Goal: Information Seeking & Learning: Learn about a topic

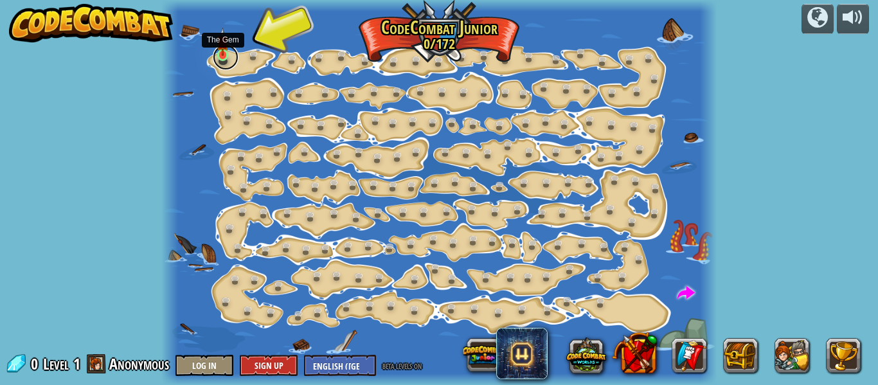
click at [223, 65] on link at bounding box center [226, 57] width 26 height 26
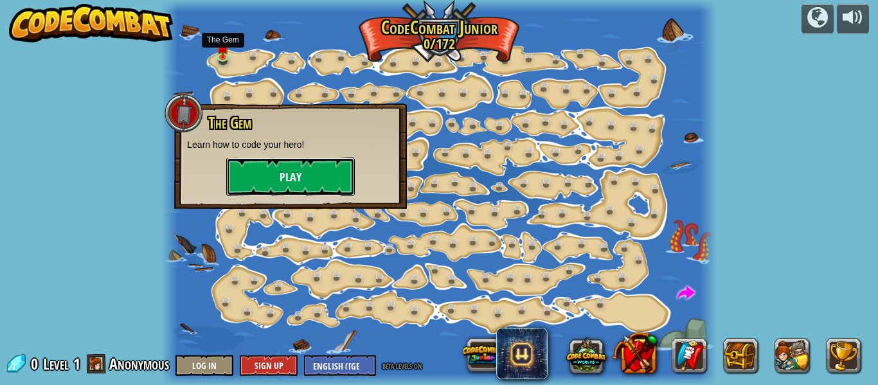
click at [314, 192] on button "Play" at bounding box center [290, 177] width 129 height 39
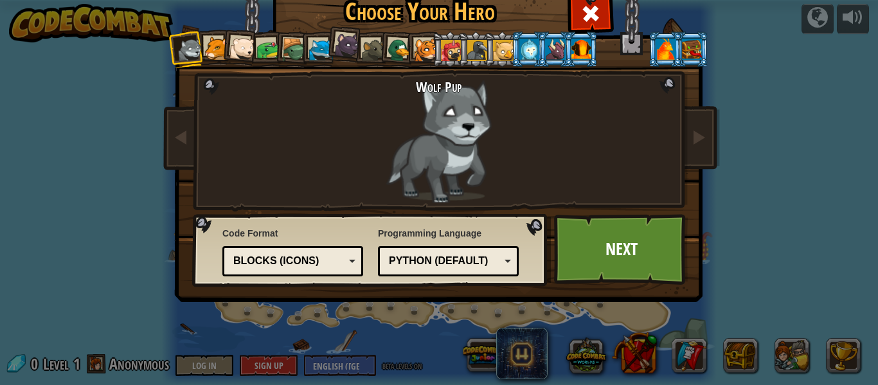
click at [209, 47] on div at bounding box center [216, 49] width 24 height 24
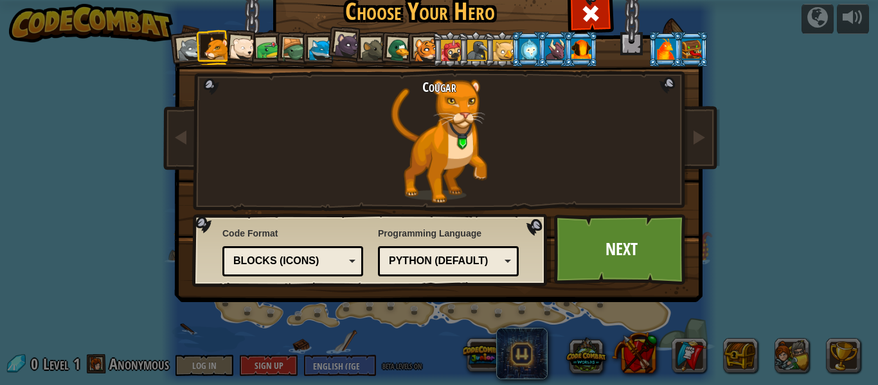
click at [429, 57] on div at bounding box center [426, 51] width 24 height 24
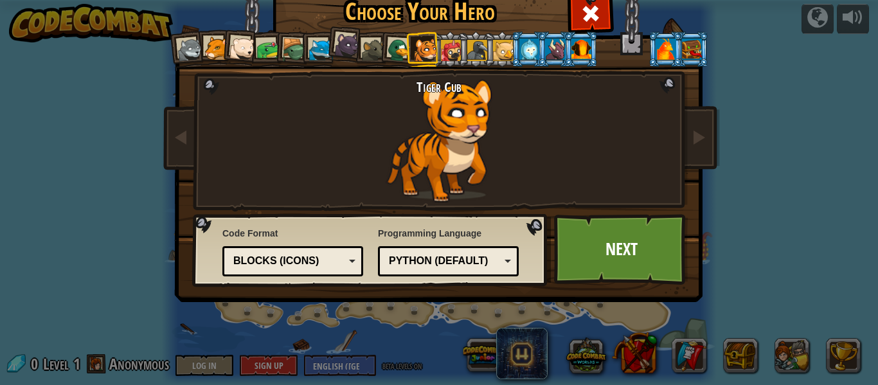
click at [238, 50] on div at bounding box center [243, 49] width 26 height 26
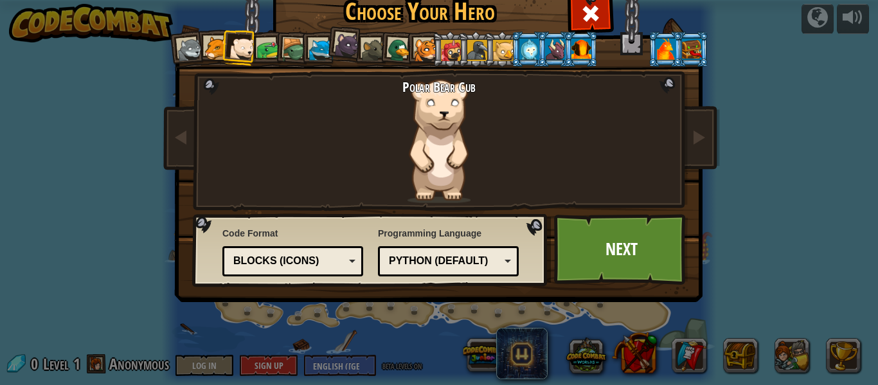
click at [273, 55] on div at bounding box center [269, 50] width 24 height 24
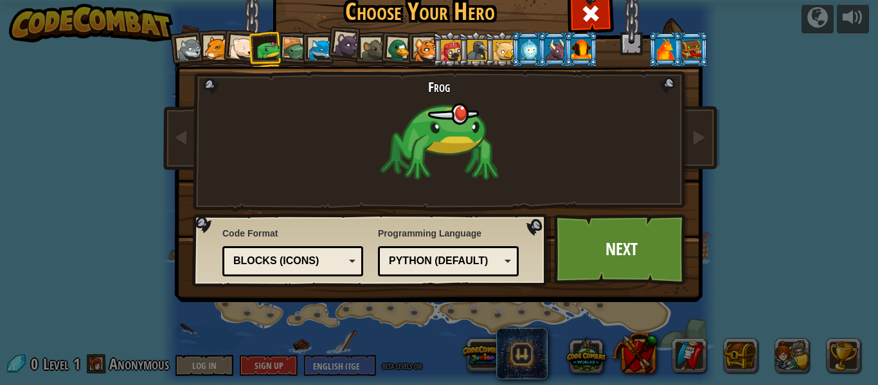
click at [285, 53] on div at bounding box center [294, 50] width 24 height 24
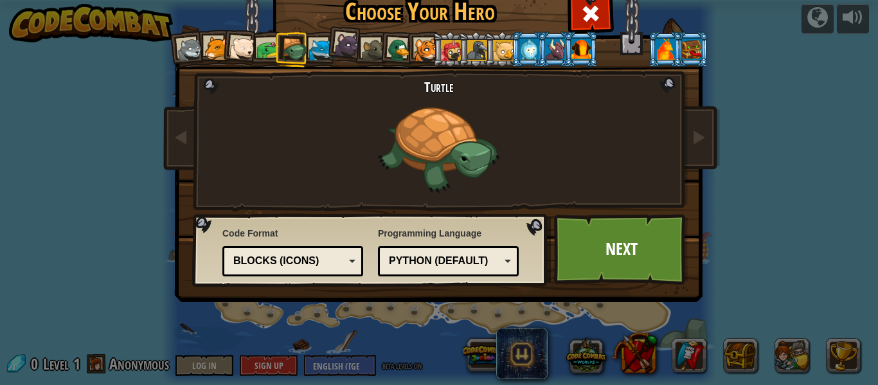
click at [313, 51] on div at bounding box center [321, 51] width 24 height 24
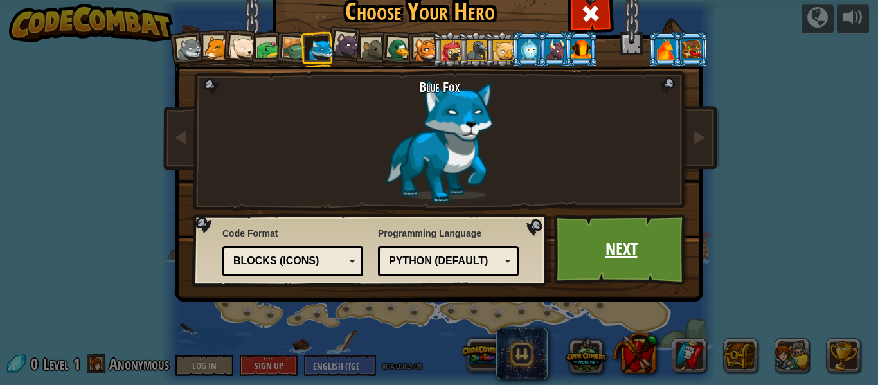
click at [613, 242] on link "Next" at bounding box center [621, 249] width 134 height 71
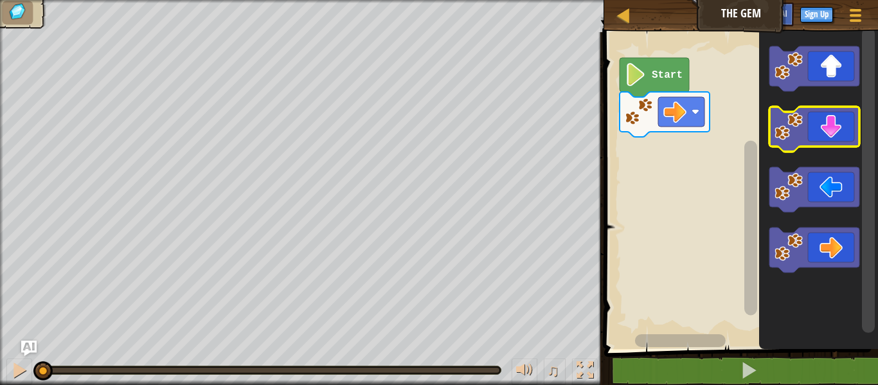
click at [819, 129] on icon "Blockly Workspace" at bounding box center [815, 129] width 90 height 45
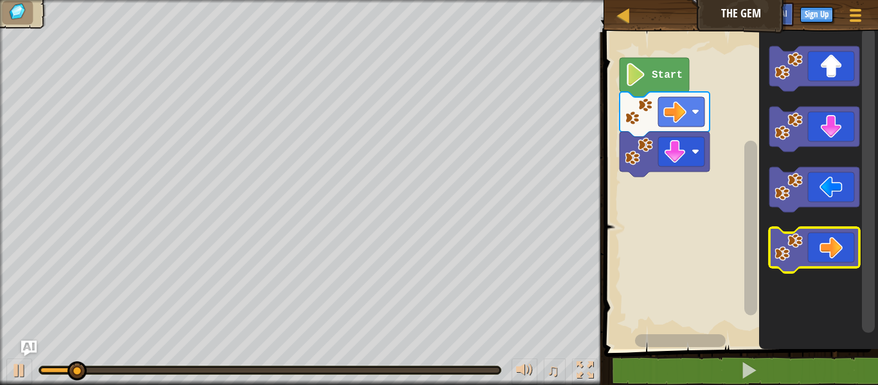
click at [831, 242] on icon "Blockly Workspace" at bounding box center [815, 250] width 90 height 45
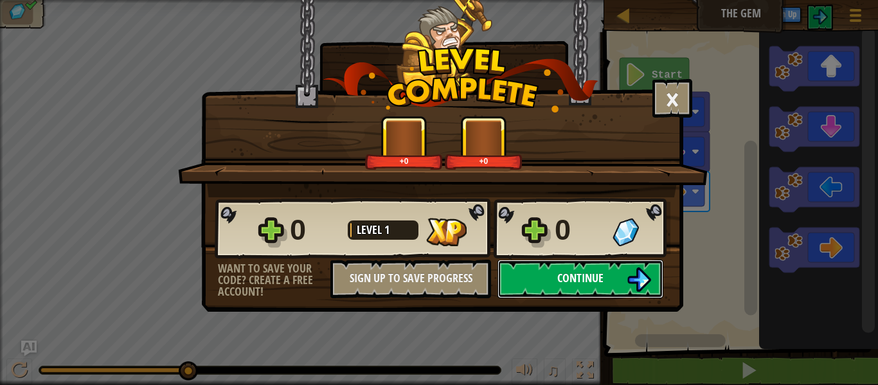
click at [611, 274] on button "Continue" at bounding box center [581, 279] width 166 height 39
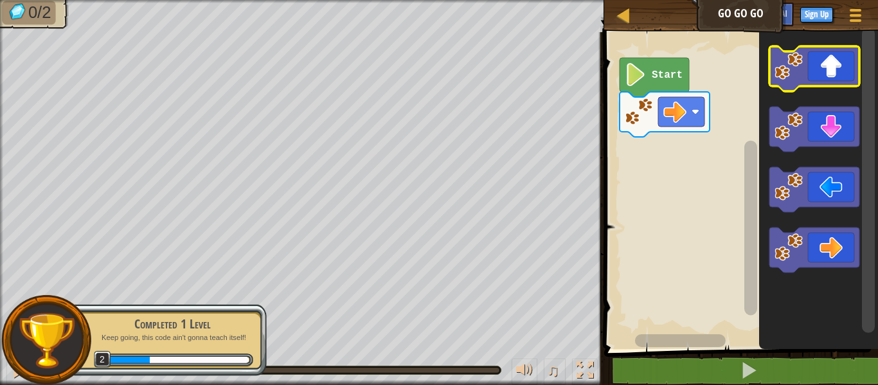
click at [803, 81] on icon "Blockly Workspace" at bounding box center [815, 68] width 90 height 45
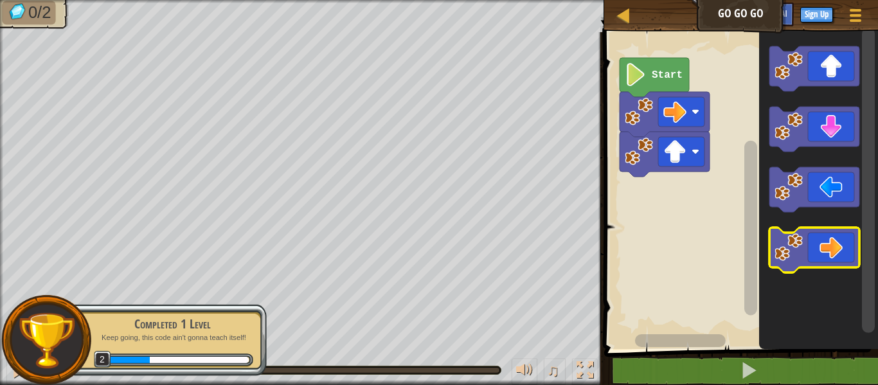
click at [817, 249] on icon "Blockly Workspace" at bounding box center [815, 250] width 90 height 45
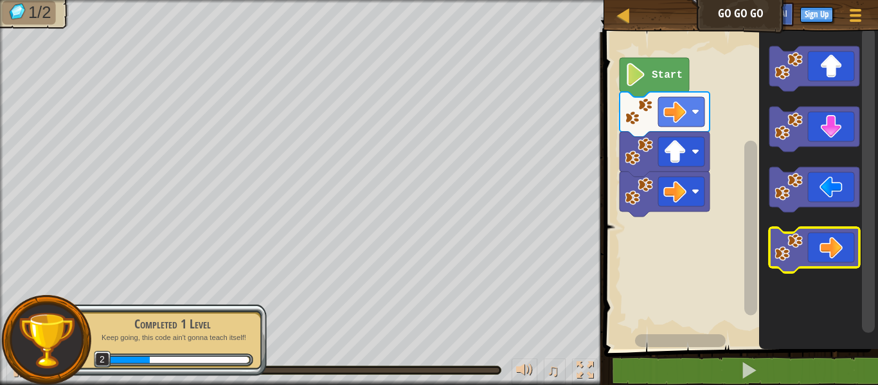
click at [817, 249] on icon "Blockly Workspace" at bounding box center [815, 250] width 90 height 45
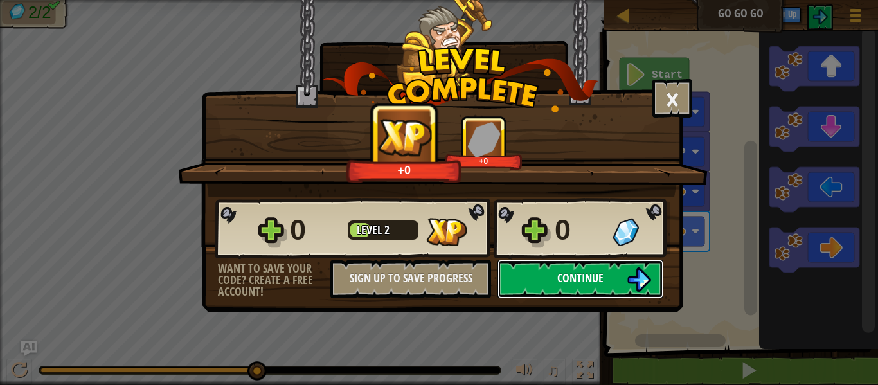
click at [570, 278] on span "Continue" at bounding box center [580, 278] width 46 height 16
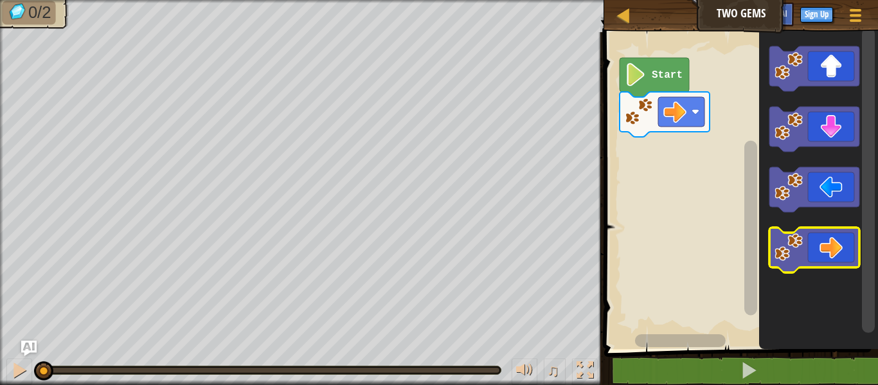
click at [802, 236] on image "Blockly Workspace" at bounding box center [789, 247] width 28 height 28
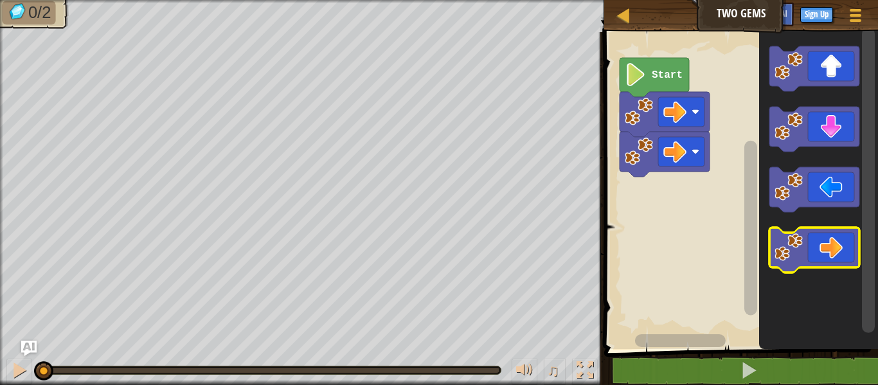
click at [802, 236] on image "Blockly Workspace" at bounding box center [789, 247] width 28 height 28
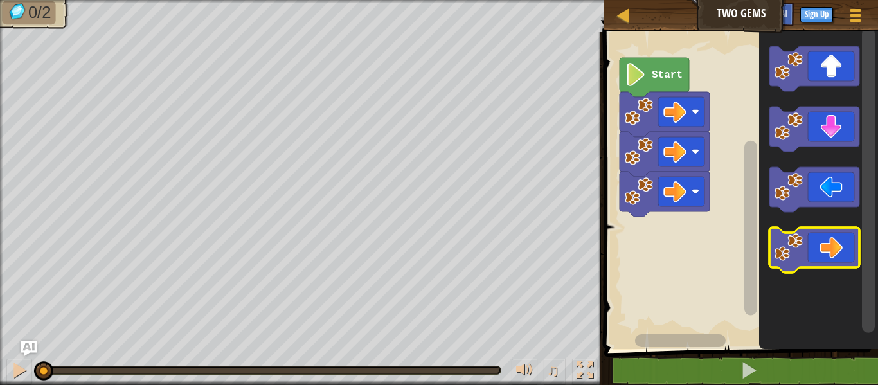
click at [802, 235] on image "Blockly Workspace" at bounding box center [789, 247] width 28 height 28
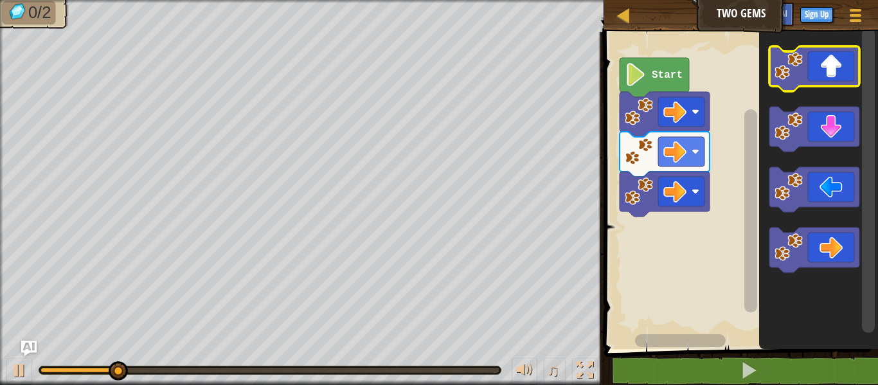
click at [815, 72] on icon "Blockly Workspace" at bounding box center [815, 68] width 90 height 45
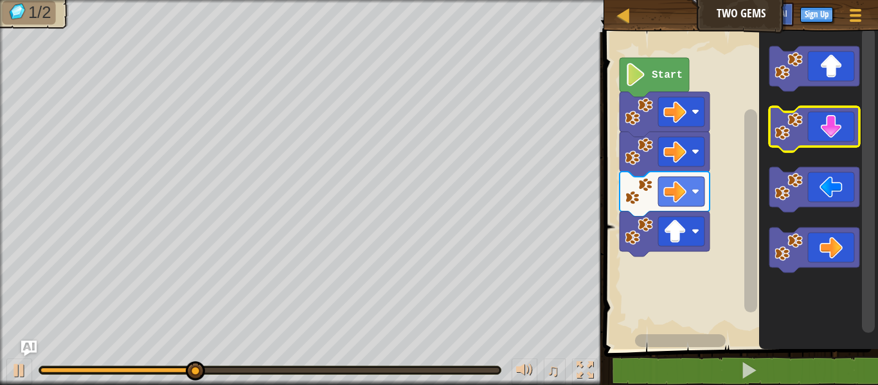
click at [820, 146] on icon "Blockly Workspace" at bounding box center [815, 129] width 90 height 45
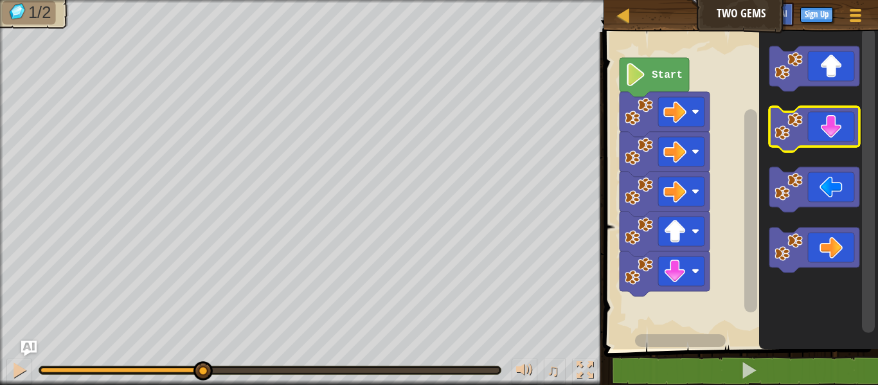
click at [820, 146] on icon "Blockly Workspace" at bounding box center [815, 129] width 90 height 45
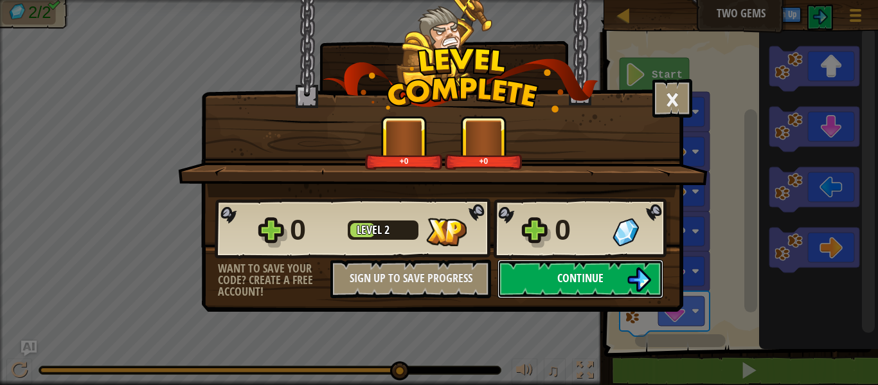
click at [583, 270] on span "Continue" at bounding box center [580, 278] width 46 height 16
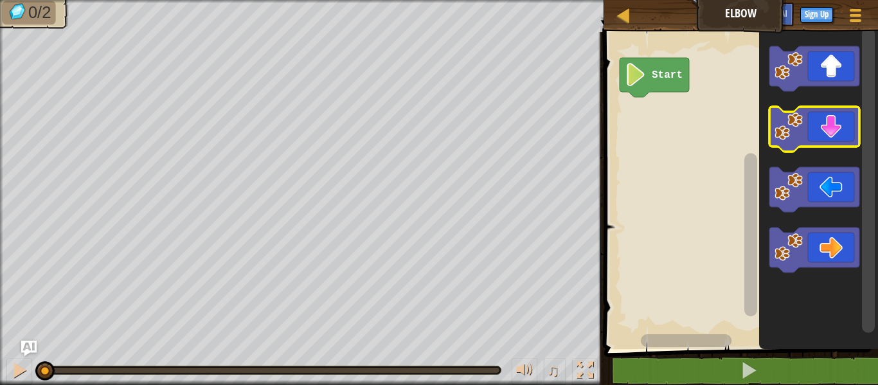
click at [802, 137] on image "Blockly Workspace" at bounding box center [789, 127] width 28 height 28
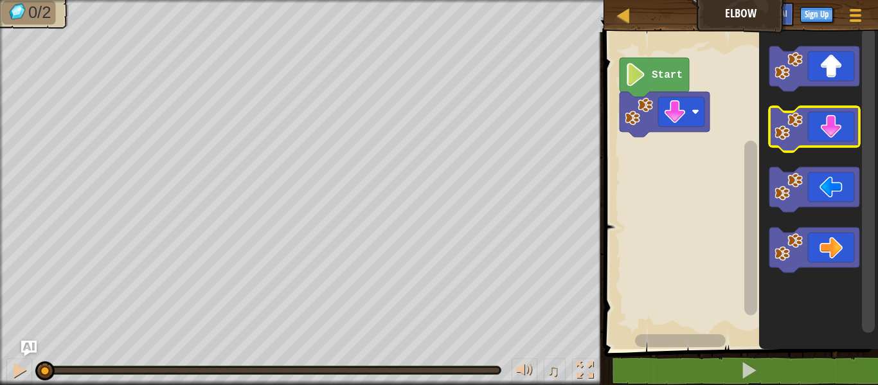
click at [802, 138] on image "Blockly Workspace" at bounding box center [789, 127] width 28 height 28
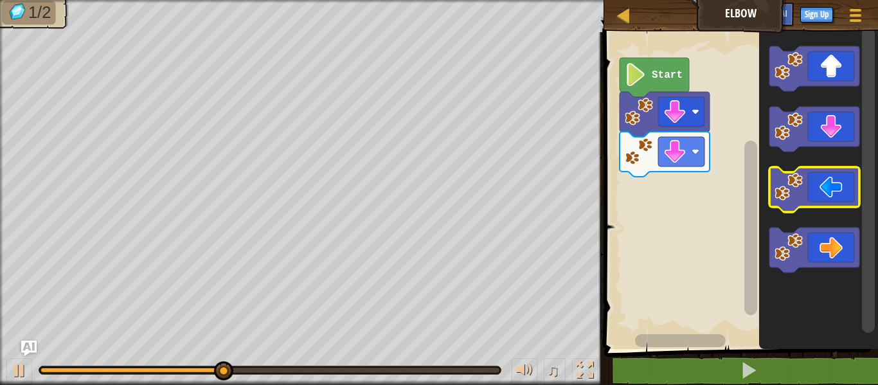
click at [811, 192] on icon "Blockly Workspace" at bounding box center [815, 189] width 90 height 45
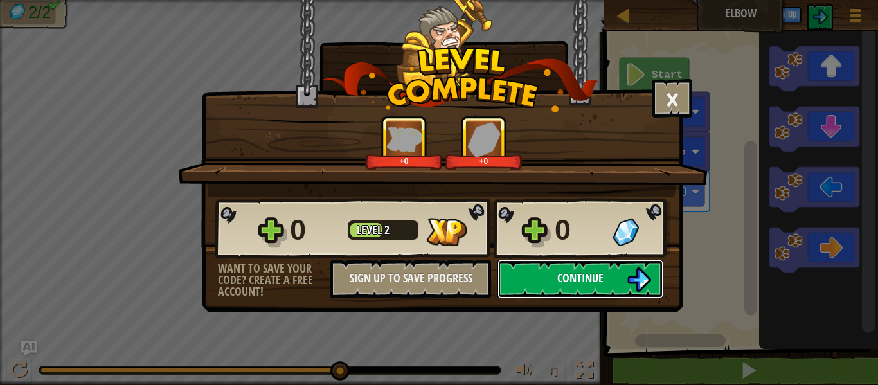
click at [599, 289] on button "Continue" at bounding box center [581, 279] width 166 height 39
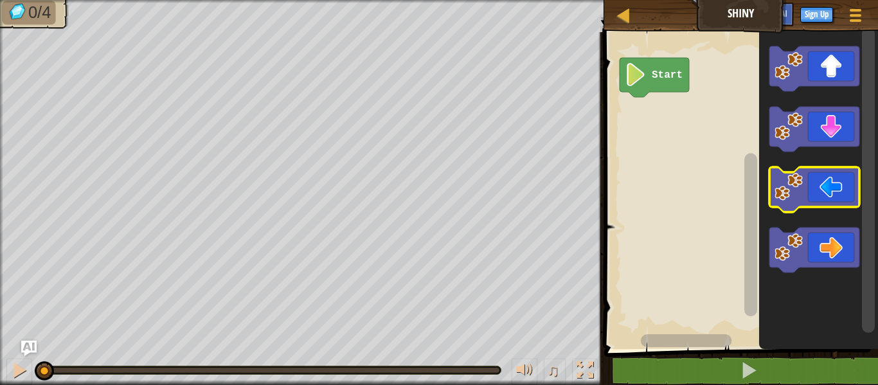
click at [795, 201] on icon "Blockly Workspace" at bounding box center [815, 189] width 90 height 45
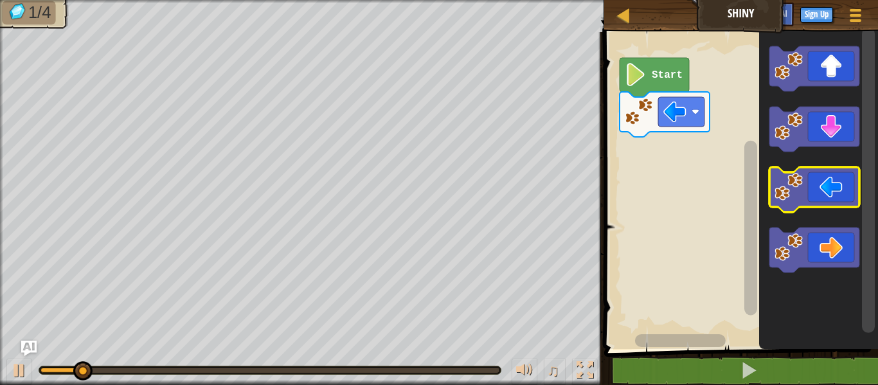
click at [795, 201] on icon "Blockly Workspace" at bounding box center [815, 189] width 90 height 45
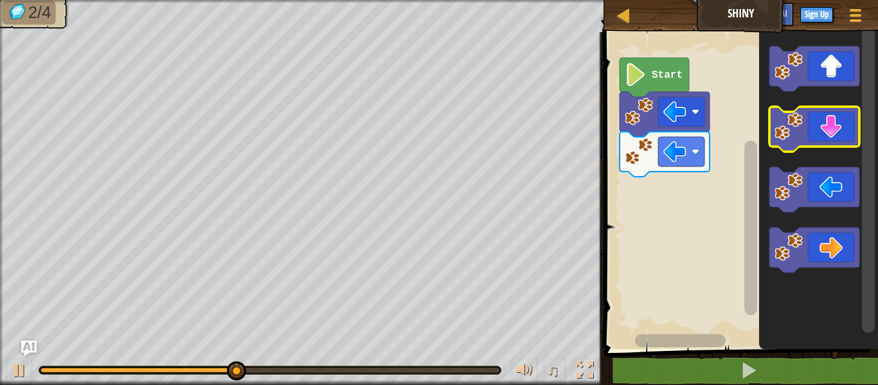
click at [813, 135] on icon "Blockly Workspace" at bounding box center [815, 129] width 90 height 45
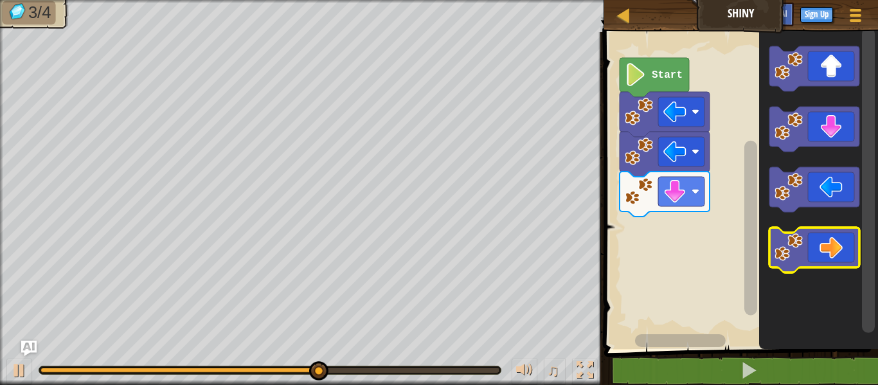
click at [824, 228] on icon "Blockly Workspace" at bounding box center [815, 250] width 90 height 45
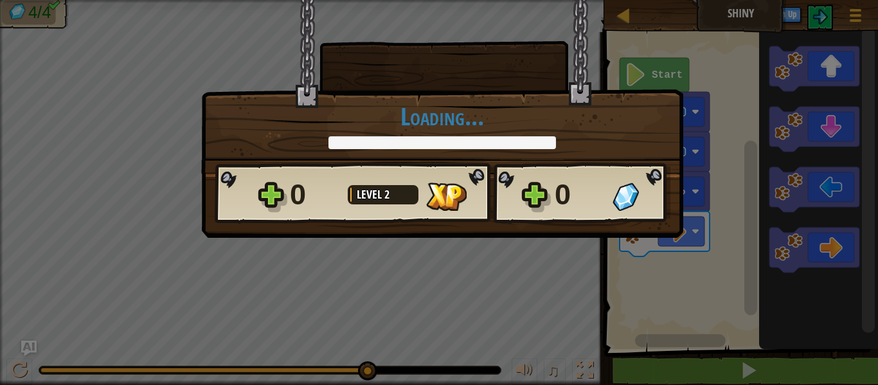
click at [812, 1] on body "Map Shiny Game Menu Sign Up Ask AI 1 הההההההההההההההההההההההההההההההההההההההההה…" at bounding box center [439, 0] width 878 height 1
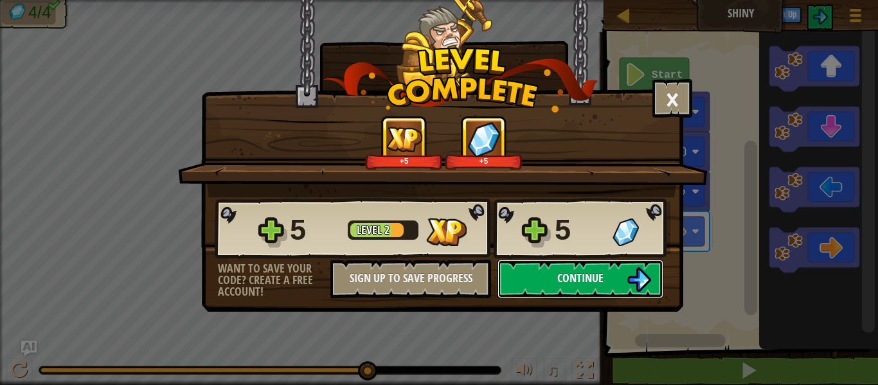
click at [617, 281] on button "Continue" at bounding box center [581, 279] width 166 height 39
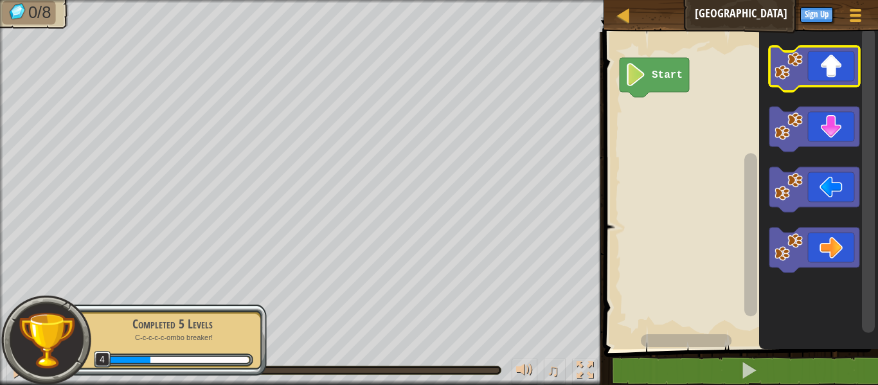
click at [821, 84] on icon "Blockly Workspace" at bounding box center [815, 68] width 90 height 45
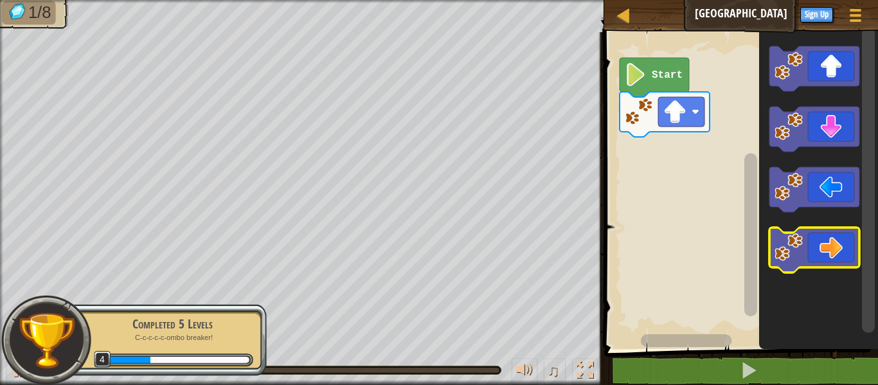
click at [838, 259] on icon "Blockly Workspace" at bounding box center [815, 250] width 90 height 45
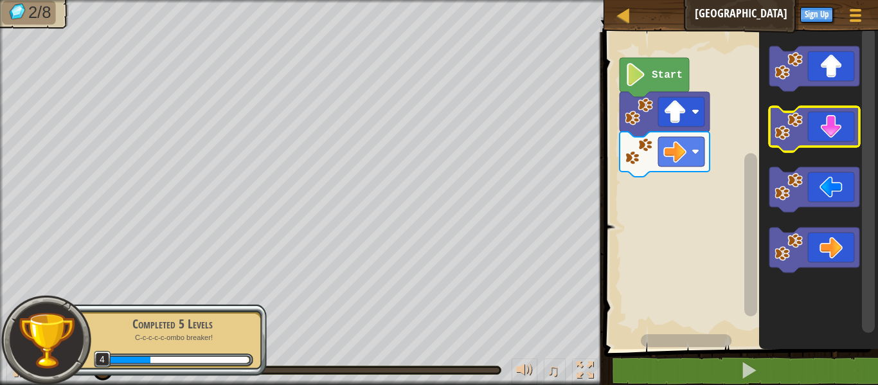
click at [828, 132] on icon "Blockly Workspace" at bounding box center [815, 129] width 90 height 45
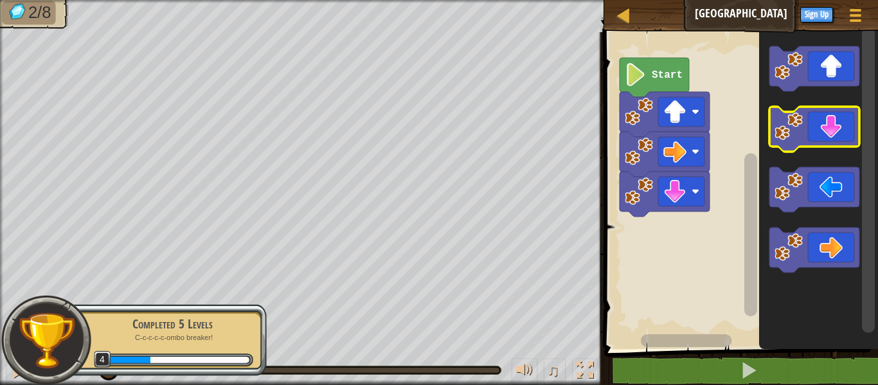
click at [828, 132] on icon "Blockly Workspace" at bounding box center [815, 129] width 90 height 45
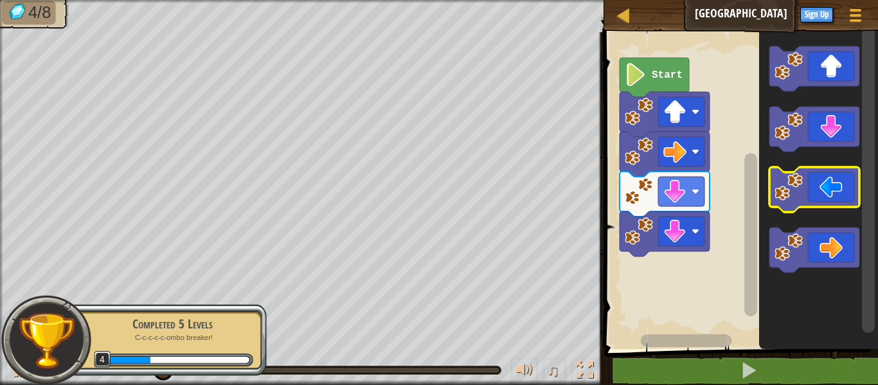
click at [807, 186] on icon "Blockly Workspace" at bounding box center [815, 189] width 90 height 45
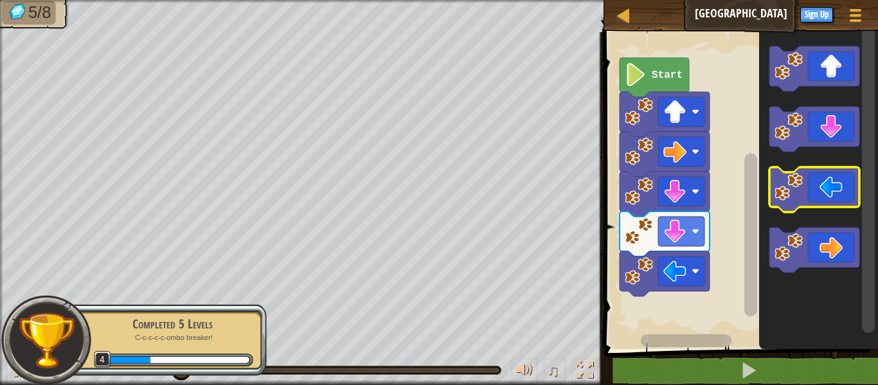
click at [807, 186] on icon "Blockly Workspace" at bounding box center [815, 189] width 90 height 45
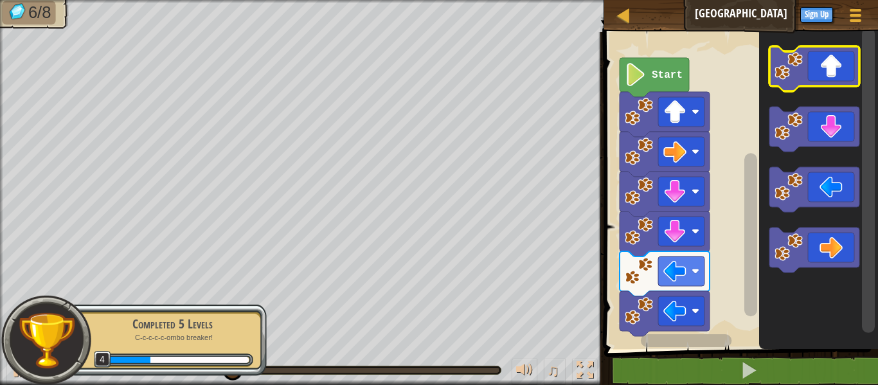
click at [831, 65] on icon "Blockly Workspace" at bounding box center [815, 68] width 90 height 45
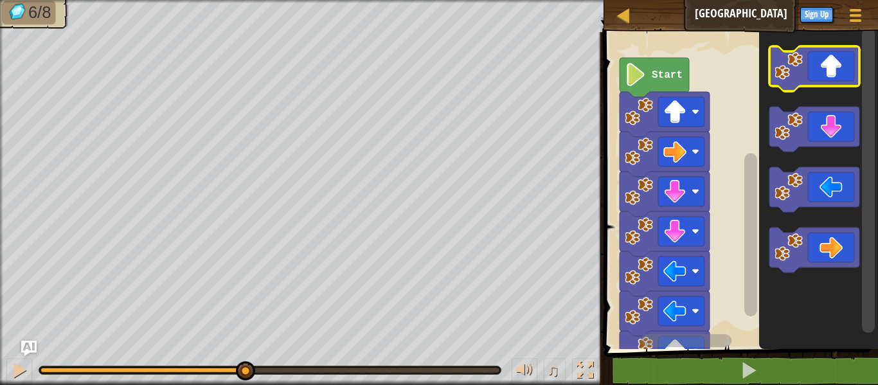
click at [831, 65] on icon "Blockly Workspace" at bounding box center [815, 68] width 90 height 45
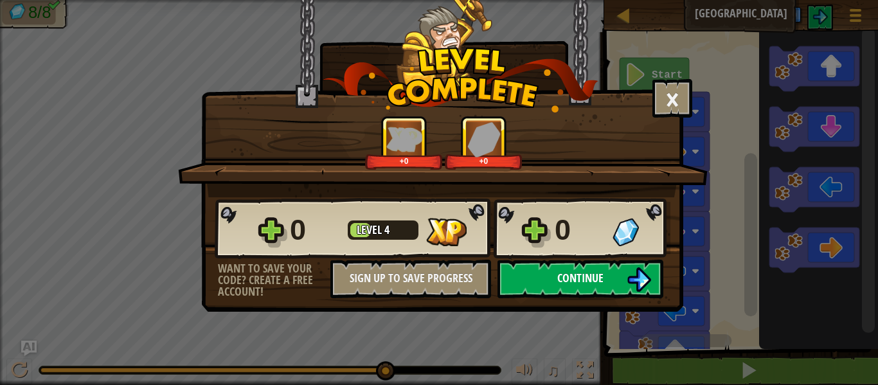
click at [559, 275] on span "Continue" at bounding box center [580, 278] width 46 height 16
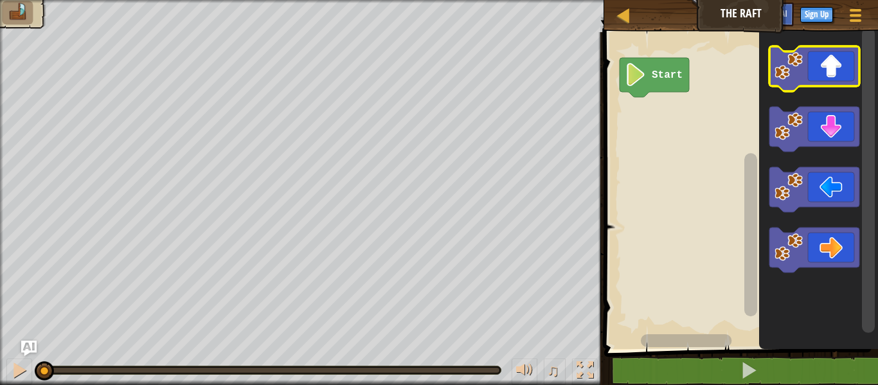
click at [804, 75] on icon "Blockly Workspace" at bounding box center [815, 68] width 90 height 45
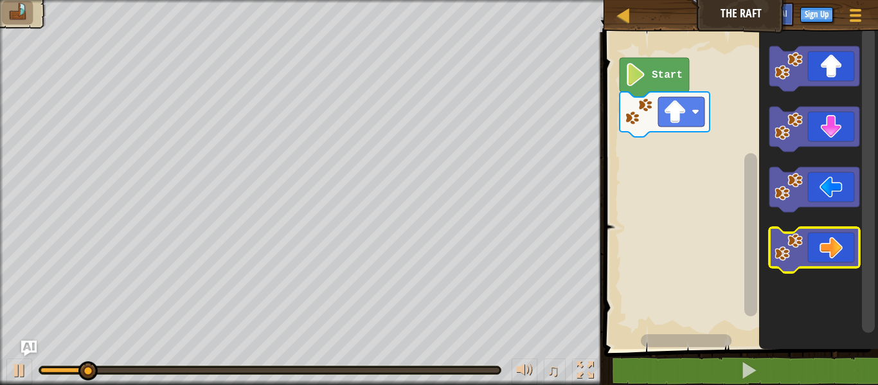
click at [828, 248] on icon "Blockly Workspace" at bounding box center [815, 250] width 90 height 45
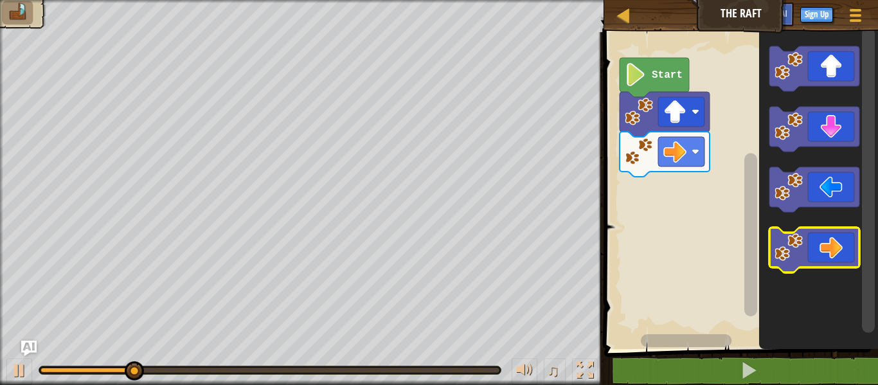
click at [828, 249] on icon "Blockly Workspace" at bounding box center [815, 250] width 90 height 45
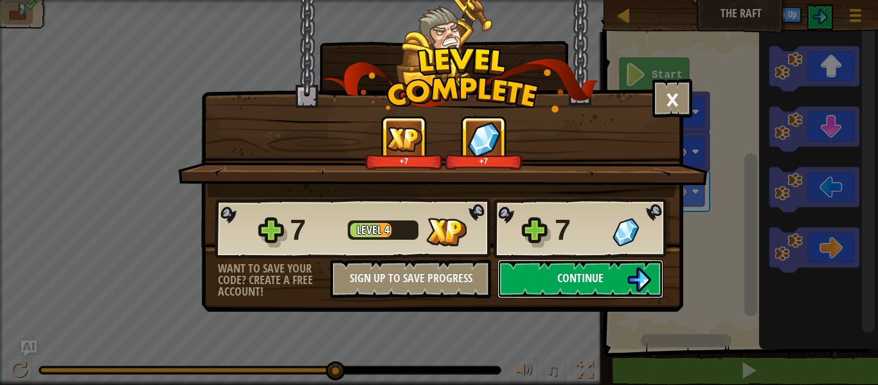
click at [568, 289] on button "Continue" at bounding box center [581, 279] width 166 height 39
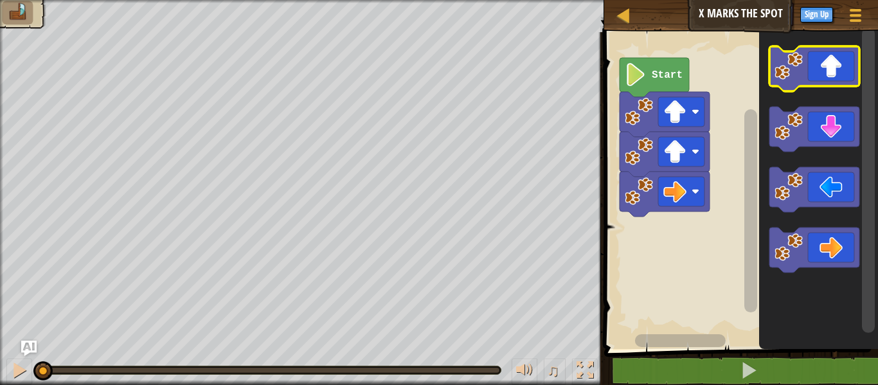
click at [824, 87] on rect "Blockly Workspace" at bounding box center [815, 68] width 90 height 45
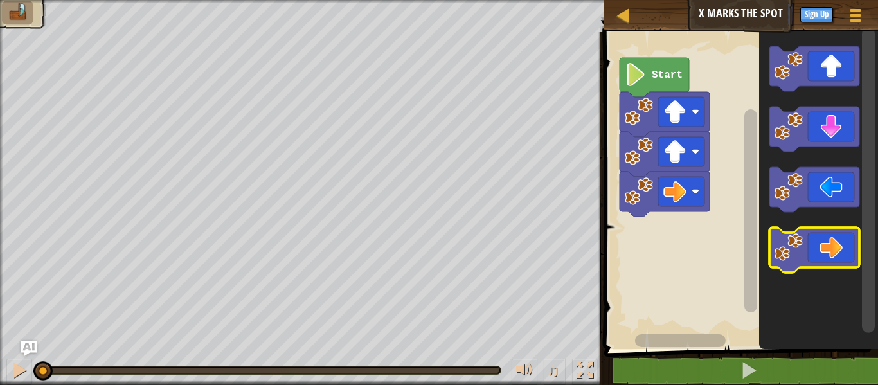
click at [825, 259] on icon "Blockly Workspace" at bounding box center [815, 250] width 90 height 45
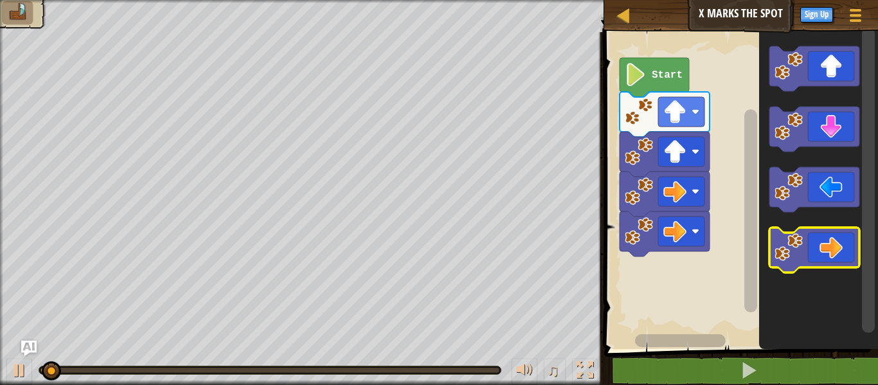
click at [825, 259] on icon "Blockly Workspace" at bounding box center [815, 250] width 90 height 45
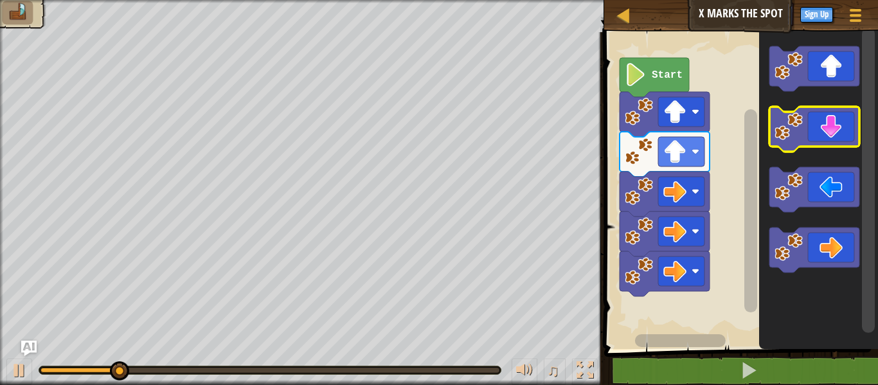
click at [834, 122] on icon "Blockly Workspace" at bounding box center [815, 129] width 90 height 45
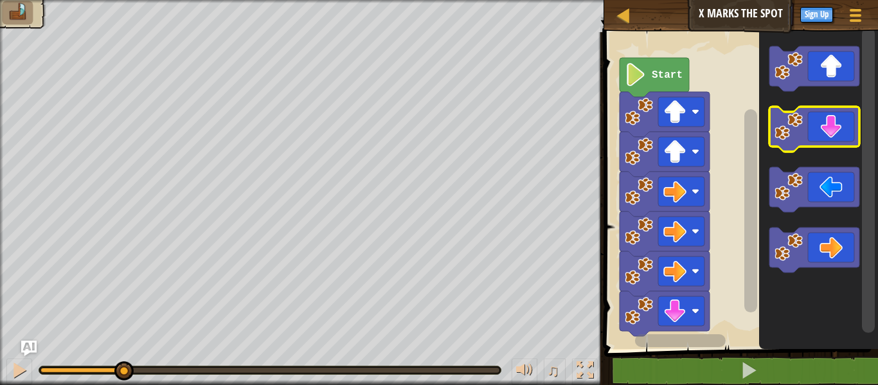
click at [836, 126] on icon "Blockly Workspace" at bounding box center [815, 129] width 90 height 45
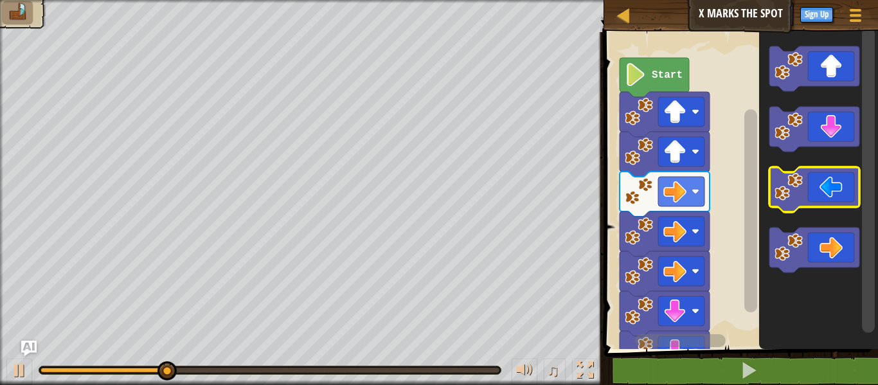
click at [803, 197] on icon "Blockly Workspace" at bounding box center [815, 189] width 90 height 45
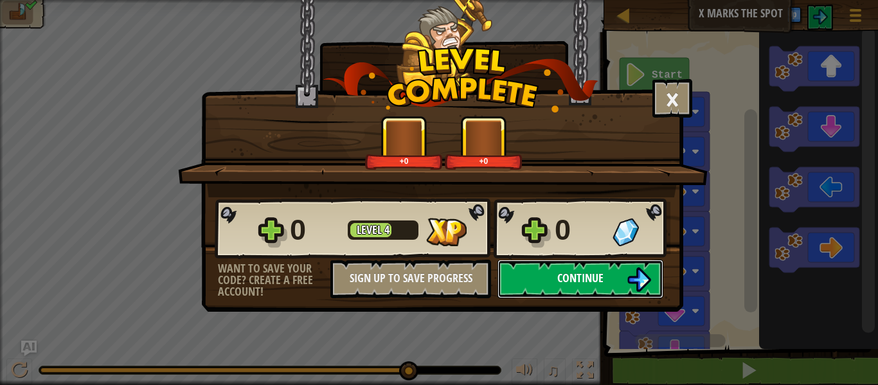
click at [571, 280] on span "Continue" at bounding box center [580, 278] width 46 height 16
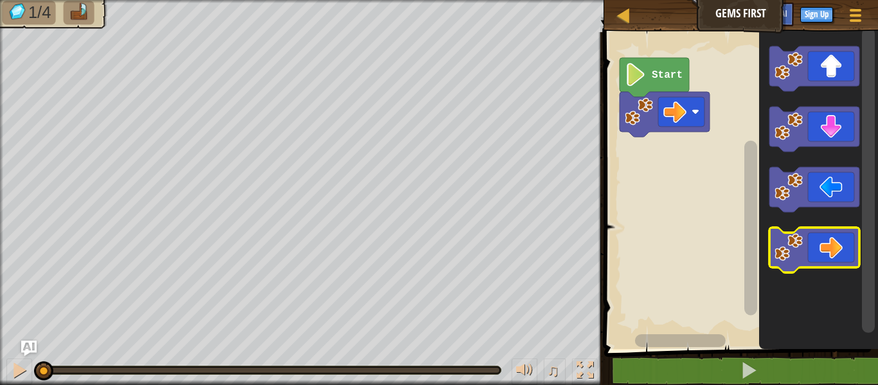
click at [820, 243] on icon "Blockly Workspace" at bounding box center [815, 250] width 90 height 45
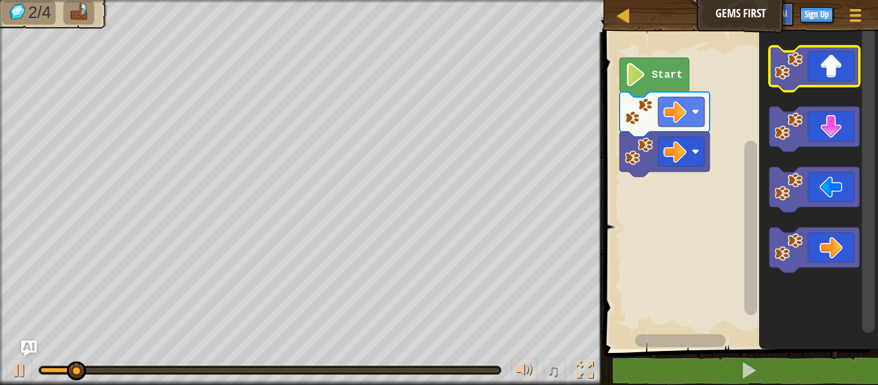
click at [820, 66] on icon "Blockly Workspace" at bounding box center [815, 68] width 90 height 45
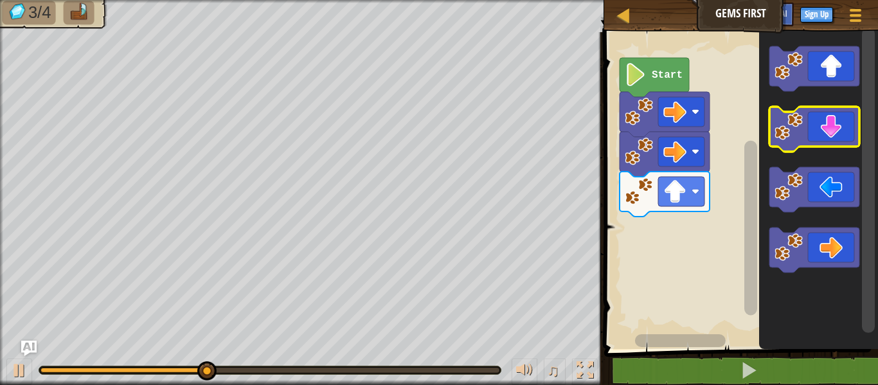
click at [823, 139] on icon "Blockly Workspace" at bounding box center [815, 129] width 90 height 45
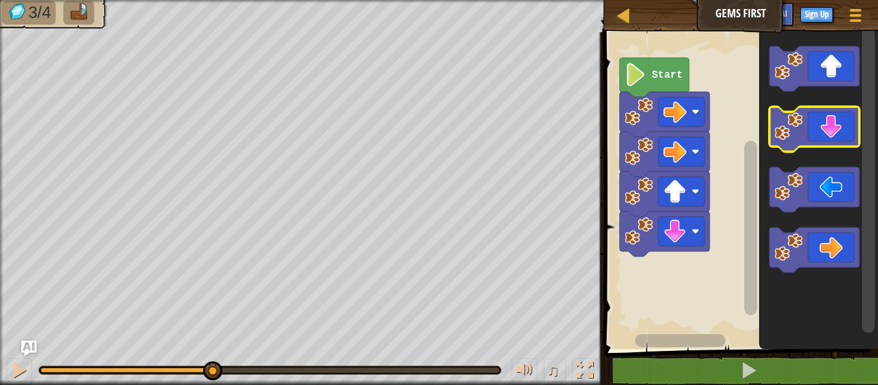
click at [823, 139] on icon "Blockly Workspace" at bounding box center [815, 129] width 90 height 45
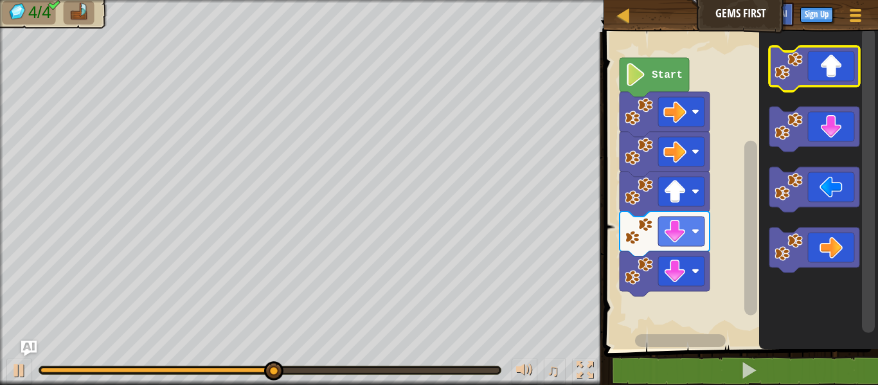
click at [805, 81] on icon "Blockly Workspace" at bounding box center [815, 68] width 90 height 45
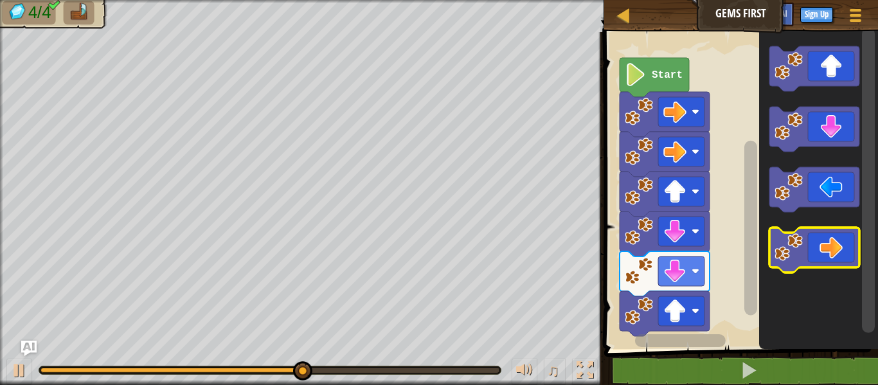
click at [830, 241] on icon "Blockly Workspace" at bounding box center [815, 250] width 90 height 45
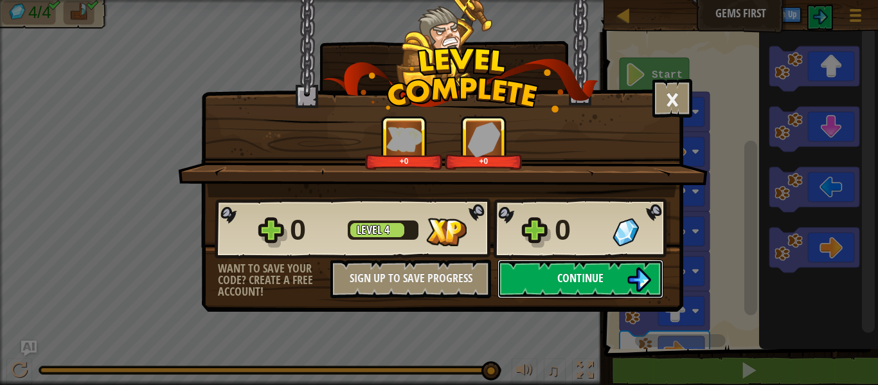
click at [560, 280] on span "Continue" at bounding box center [580, 278] width 46 height 16
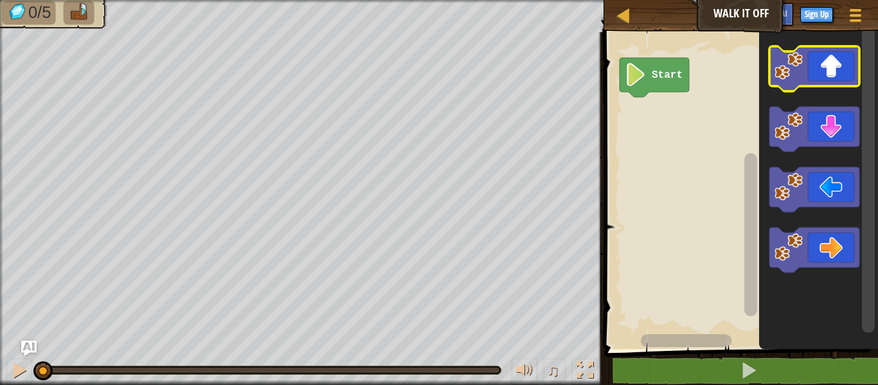
click at [820, 78] on icon "Blockly Workspace" at bounding box center [815, 68] width 90 height 45
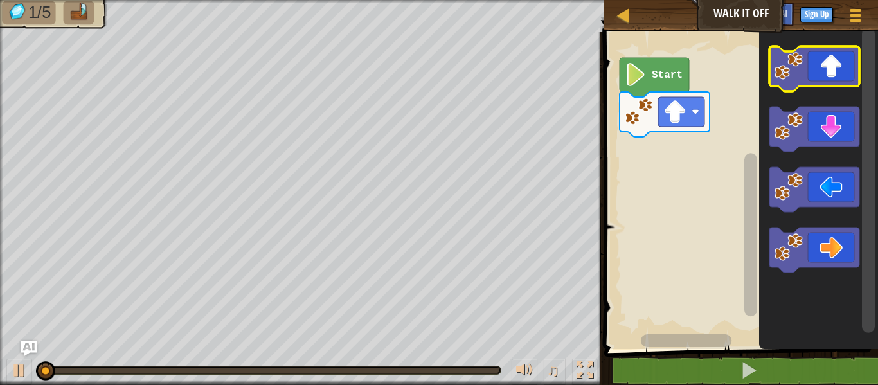
click at [820, 78] on icon "Blockly Workspace" at bounding box center [815, 68] width 90 height 45
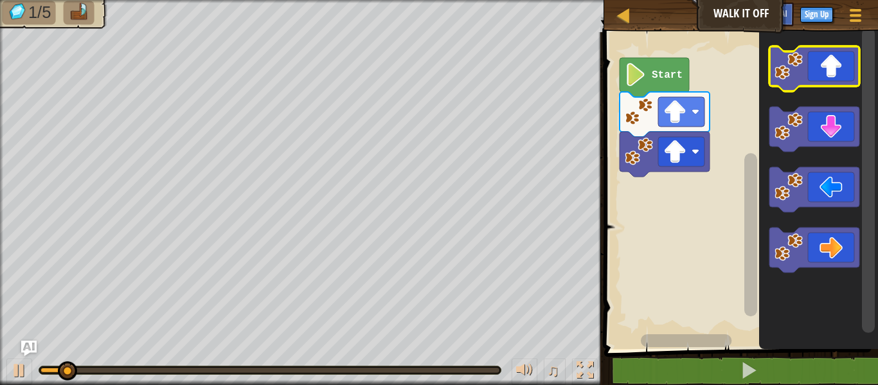
click at [819, 78] on icon "Blockly Workspace" at bounding box center [815, 68] width 90 height 45
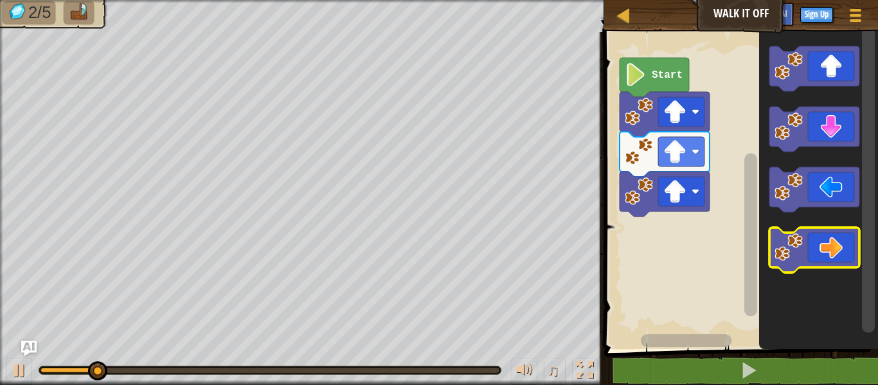
click at [820, 246] on icon "Blockly Workspace" at bounding box center [815, 250] width 90 height 45
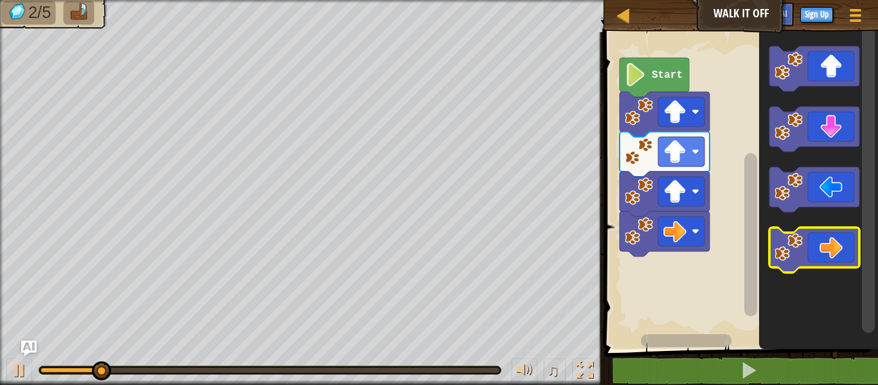
click at [820, 246] on icon "Blockly Workspace" at bounding box center [815, 250] width 90 height 45
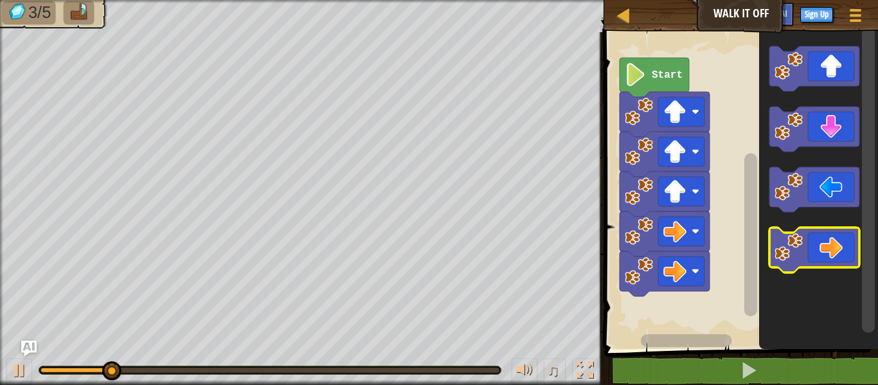
click at [821, 246] on icon "Blockly Workspace" at bounding box center [815, 250] width 90 height 45
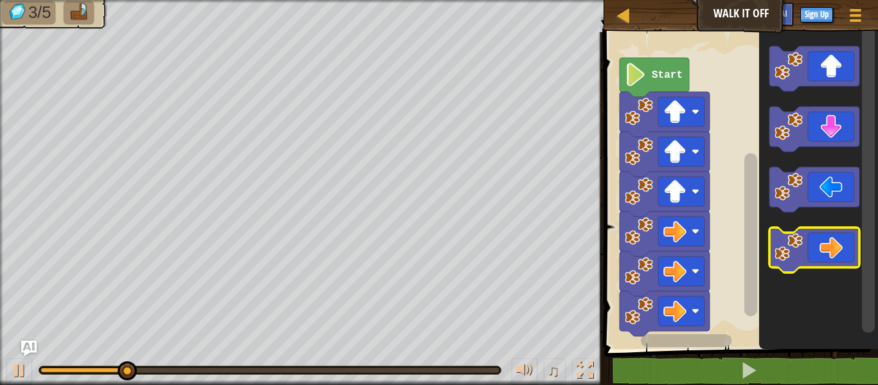
click at [821, 246] on icon "Blockly Workspace" at bounding box center [815, 250] width 90 height 45
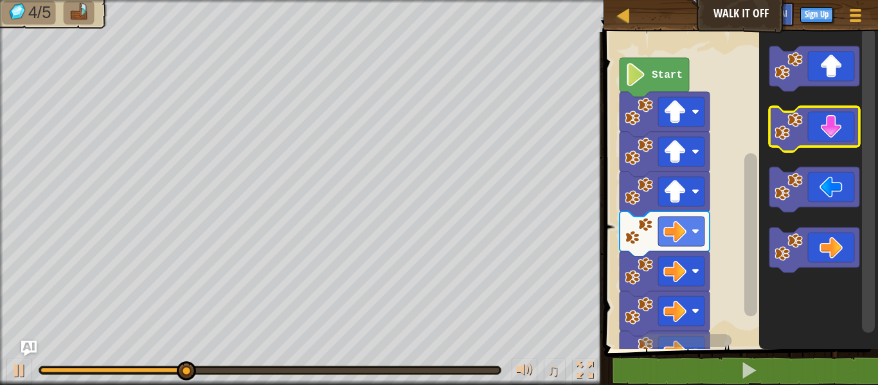
click at [820, 141] on icon "Blockly Workspace" at bounding box center [815, 129] width 90 height 45
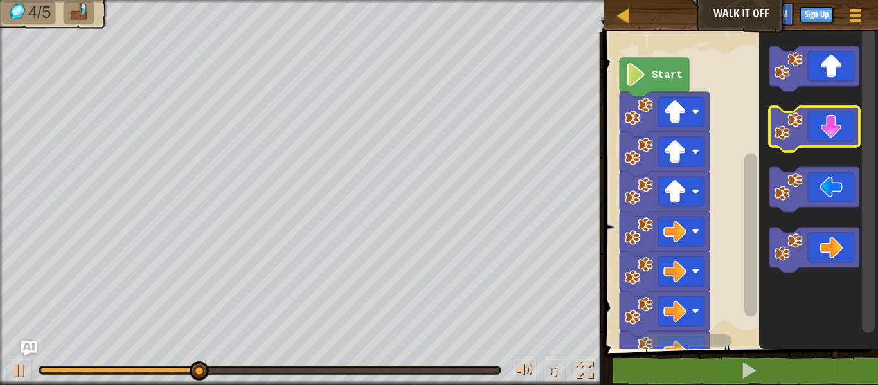
click at [820, 141] on icon "Blockly Workspace" at bounding box center [815, 129] width 90 height 45
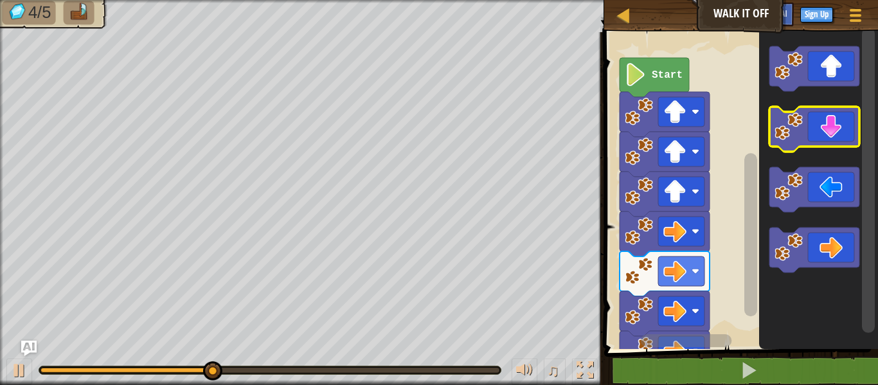
click at [820, 141] on icon "Blockly Workspace" at bounding box center [815, 129] width 90 height 45
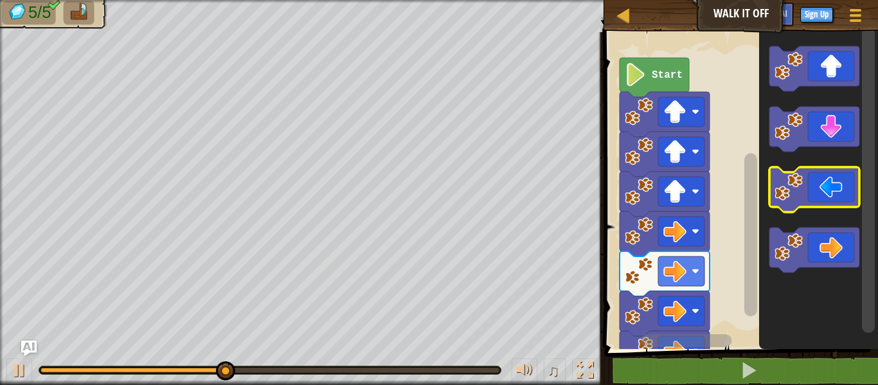
click at [817, 198] on icon "Blockly Workspace" at bounding box center [815, 189] width 90 height 45
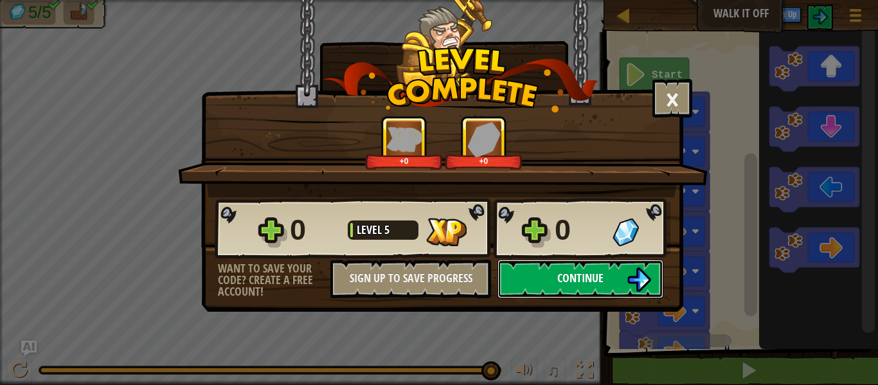
click at [630, 273] on img at bounding box center [639, 279] width 24 height 24
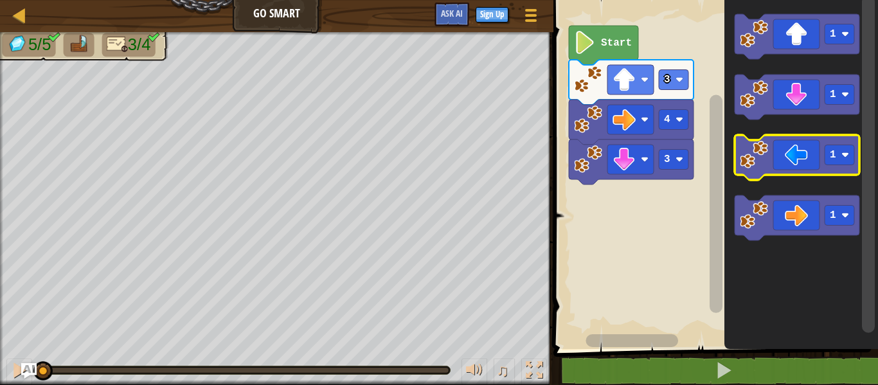
click at [795, 145] on icon "Blockly Workspace" at bounding box center [797, 157] width 125 height 45
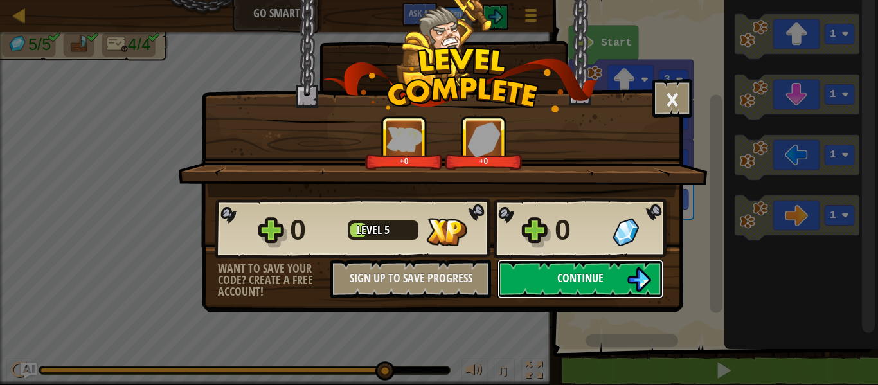
click at [570, 273] on span "Continue" at bounding box center [580, 278] width 46 height 16
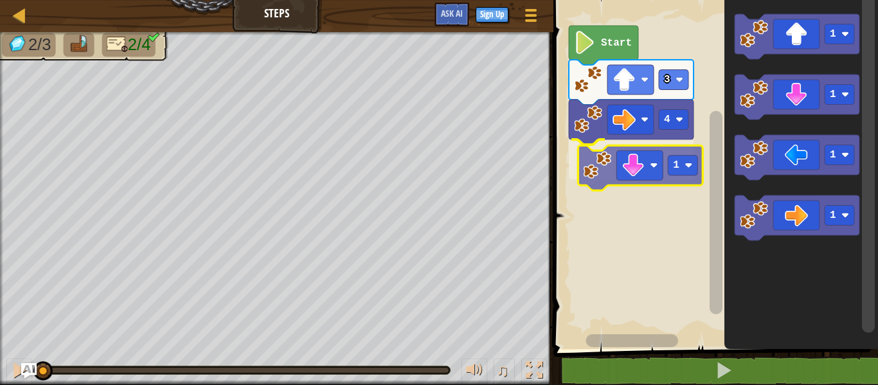
click at [622, 183] on div "4 1 3 Start 1 1 1 1 1" at bounding box center [714, 172] width 329 height 356
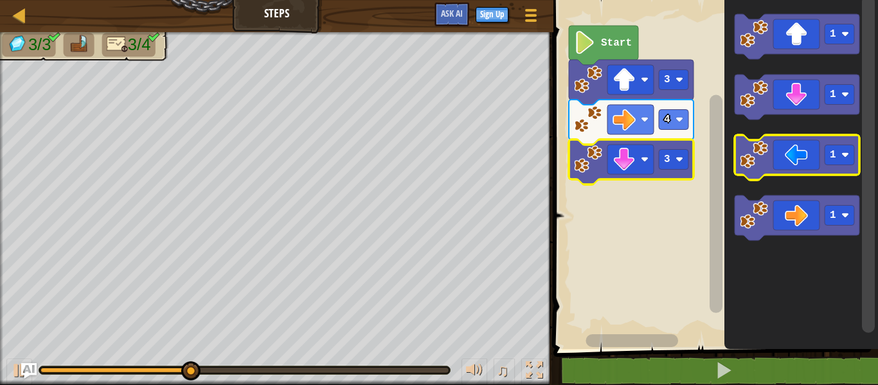
click at [797, 159] on icon "Blockly Workspace" at bounding box center [797, 157] width 125 height 45
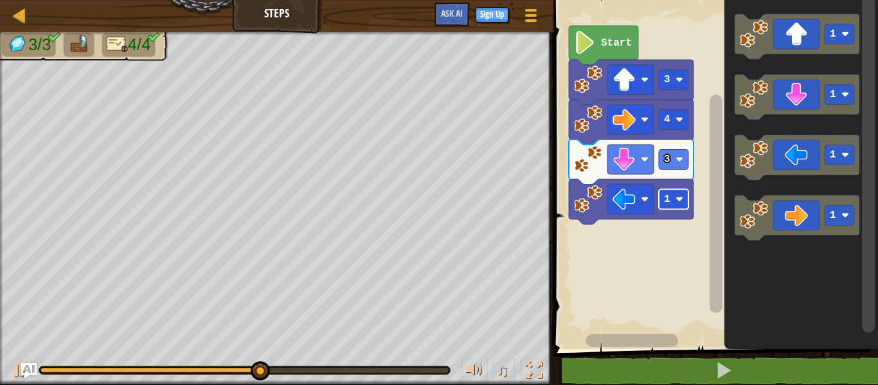
click at [671, 199] on rect "Blockly Workspace" at bounding box center [674, 200] width 30 height 20
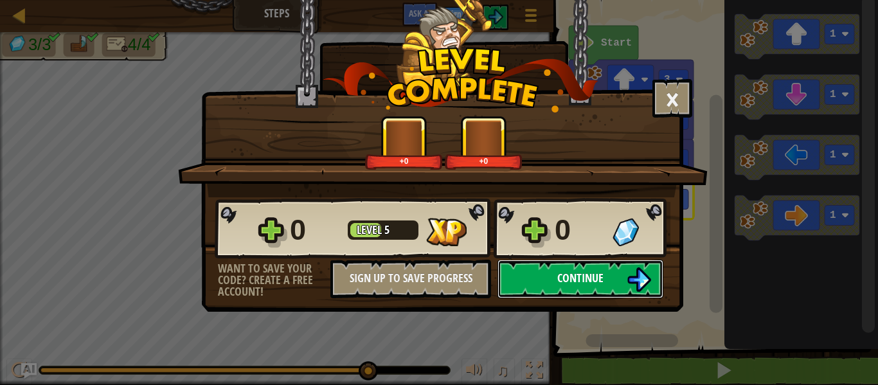
click at [590, 287] on button "Continue" at bounding box center [581, 279] width 166 height 39
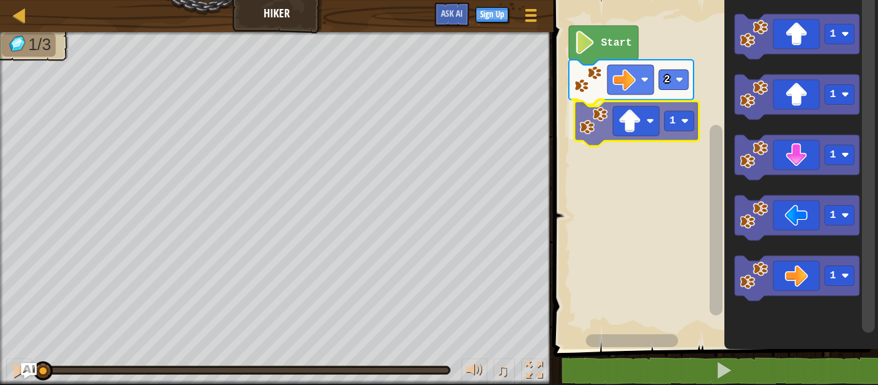
click at [640, 120] on div "2 1 Start 1 1 1 1 1 1" at bounding box center [714, 172] width 329 height 356
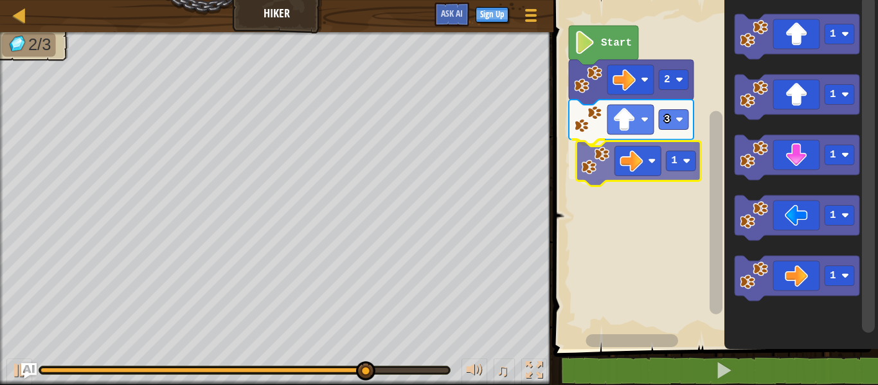
click at [644, 179] on div "Start 2 3 1 1 1 1 1 1 1" at bounding box center [714, 172] width 329 height 356
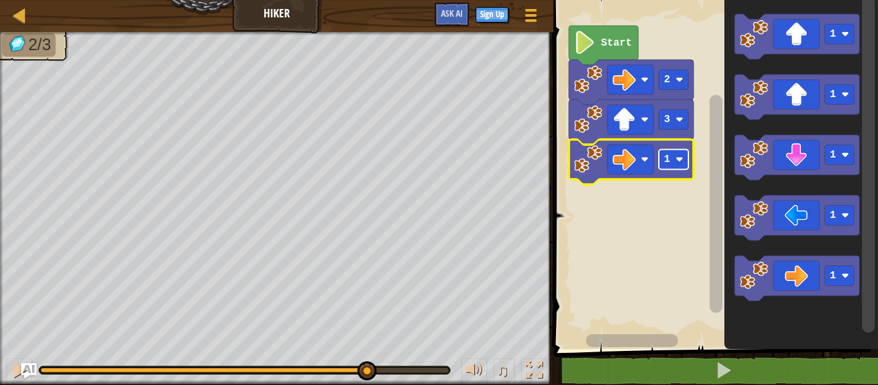
click at [680, 160] on image "Blockly Workspace" at bounding box center [680, 160] width 8 height 8
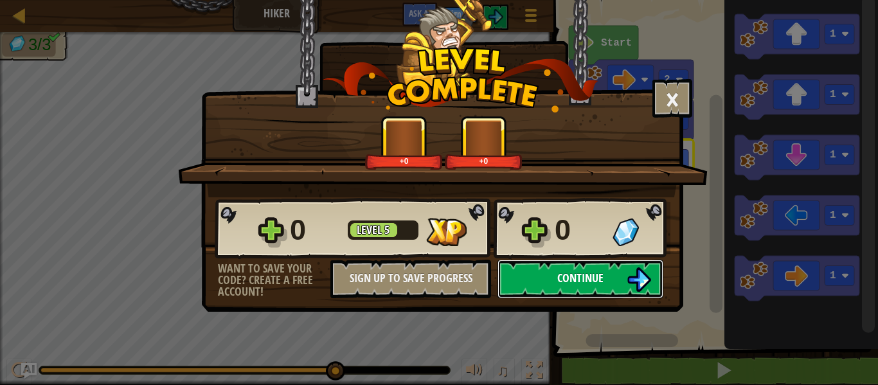
click at [554, 284] on button "Continue" at bounding box center [581, 279] width 166 height 39
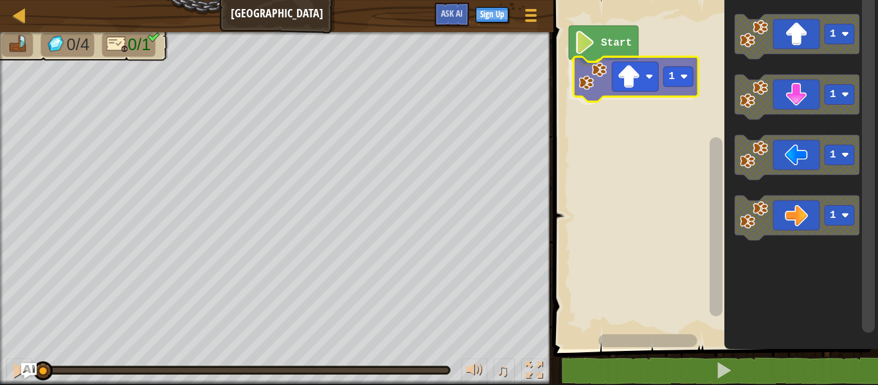
click at [635, 82] on div "Start 1 1 1 1 1 1" at bounding box center [714, 172] width 329 height 356
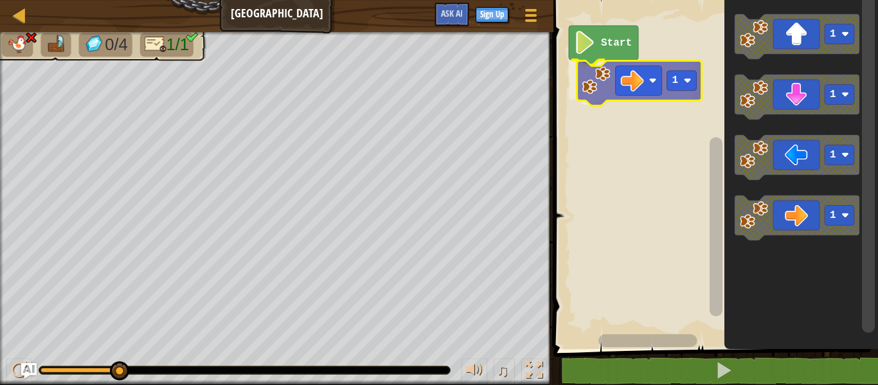
click at [609, 73] on div "Start 1 1 1 1 1 1" at bounding box center [714, 172] width 329 height 356
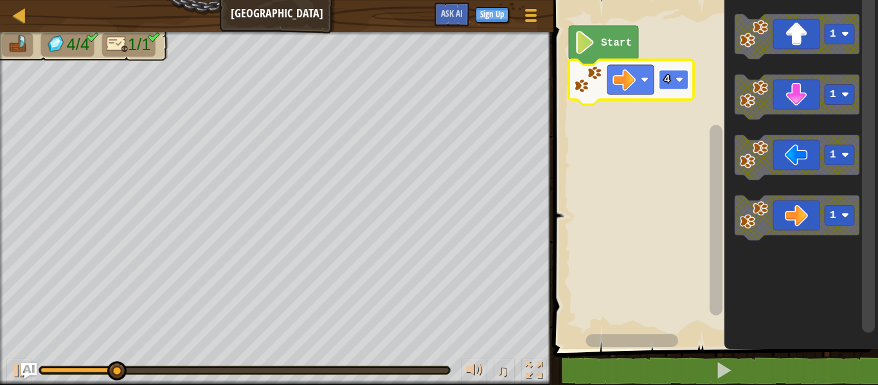
click at [659, 86] on rect "Blockly Workspace" at bounding box center [674, 80] width 30 height 20
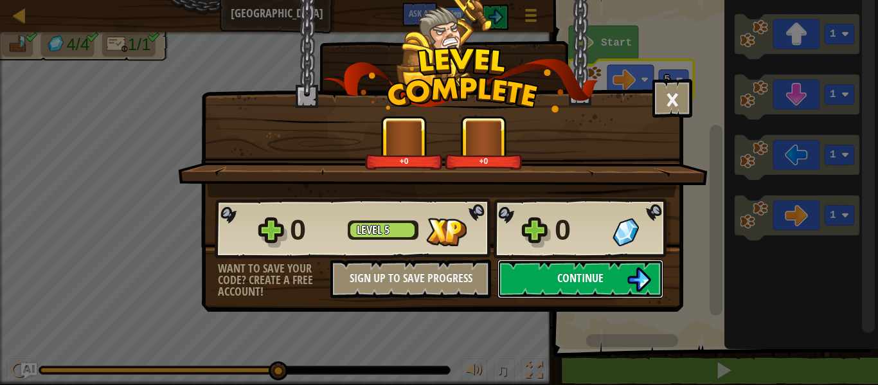
click at [577, 275] on span "Continue" at bounding box center [580, 278] width 46 height 16
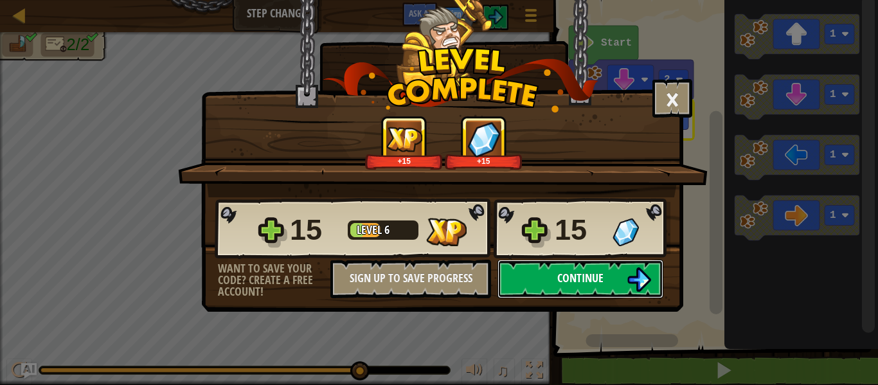
click at [598, 275] on span "Continue" at bounding box center [580, 278] width 46 height 16
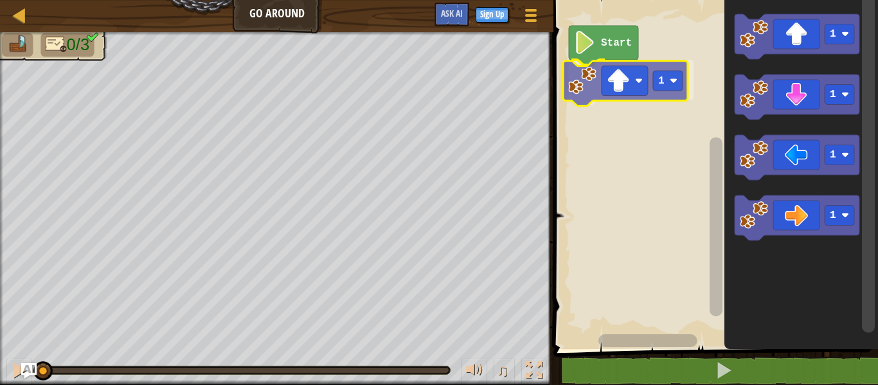
click at [642, 84] on div "Start 1 1 1 1 1 1" at bounding box center [714, 172] width 329 height 356
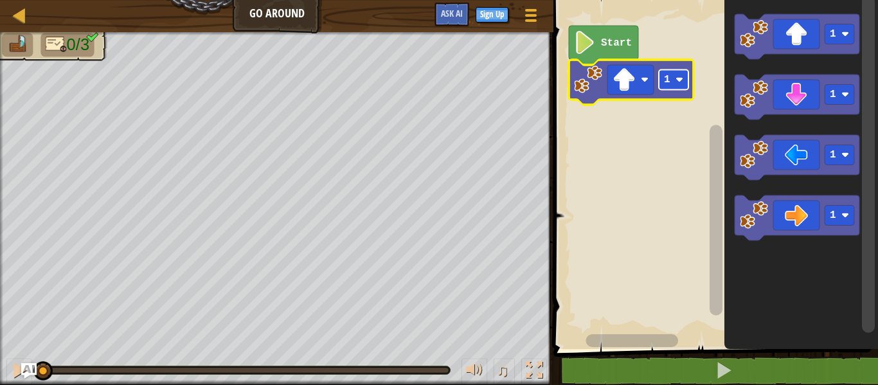
click at [672, 80] on rect "Blockly Workspace" at bounding box center [674, 80] width 30 height 20
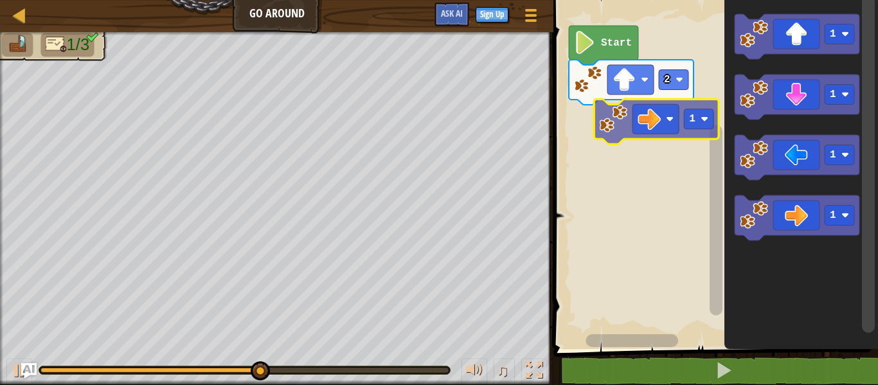
click at [635, 132] on div "Start 2 1 1 1 1 1" at bounding box center [714, 172] width 329 height 356
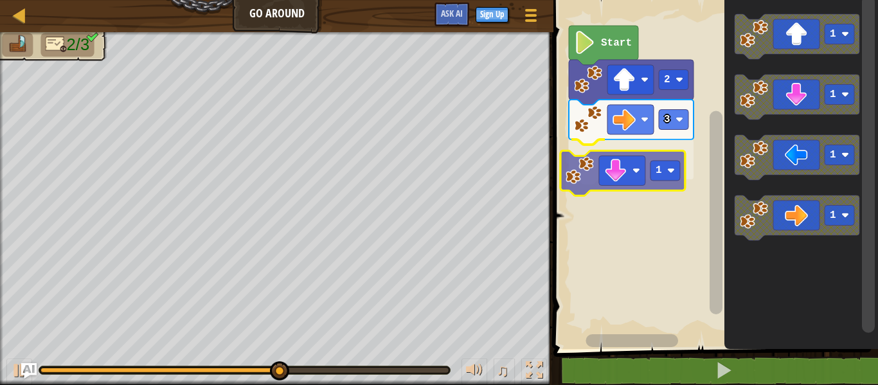
click at [630, 185] on div "Start 2 3 1 1 1 1 1 1" at bounding box center [714, 172] width 329 height 356
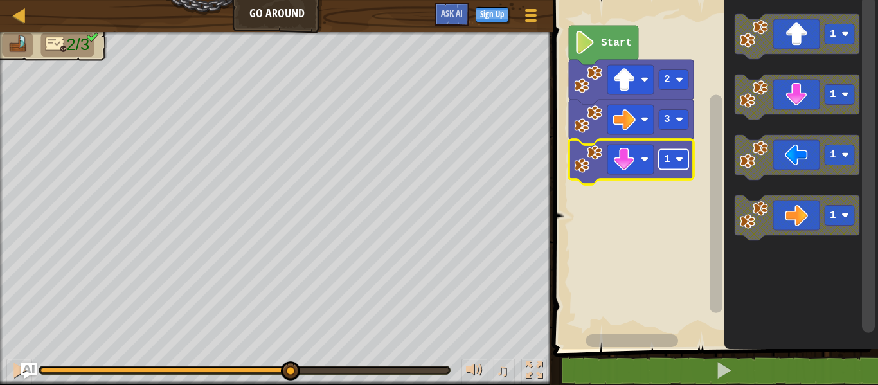
click at [670, 164] on text "1" at bounding box center [667, 160] width 6 height 12
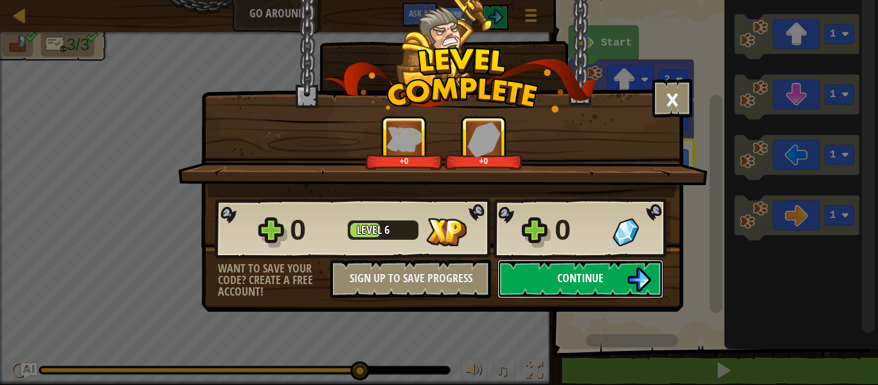
click at [583, 279] on span "Continue" at bounding box center [580, 278] width 46 height 16
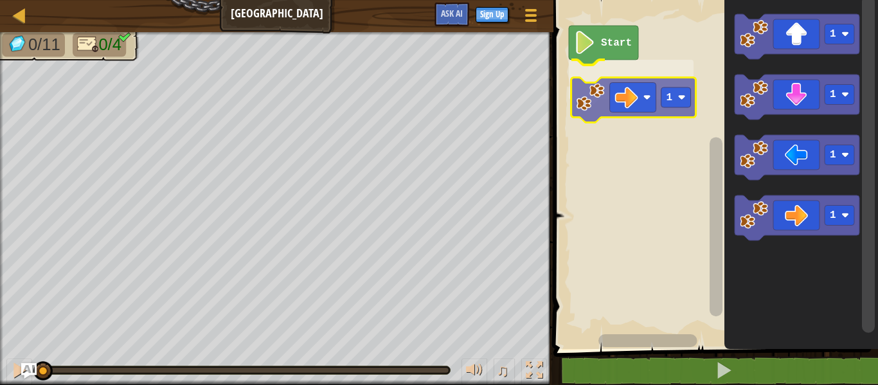
click at [610, 105] on div "Start 1 1 1 1 1 1" at bounding box center [714, 172] width 329 height 356
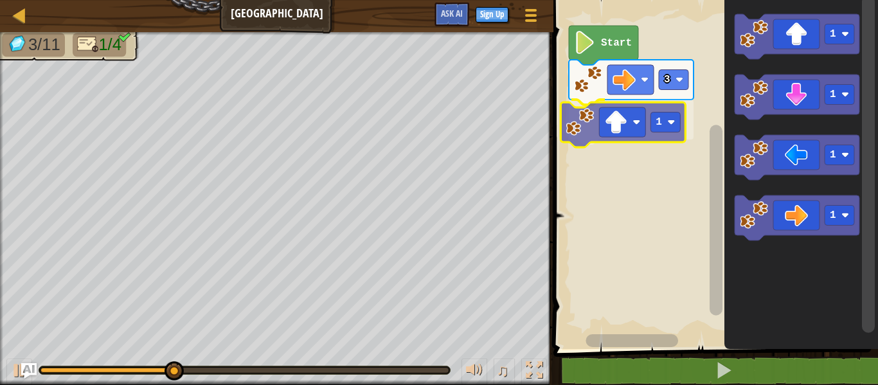
click at [645, 143] on div "Start 3 1 1 1 1 1 1" at bounding box center [714, 172] width 329 height 356
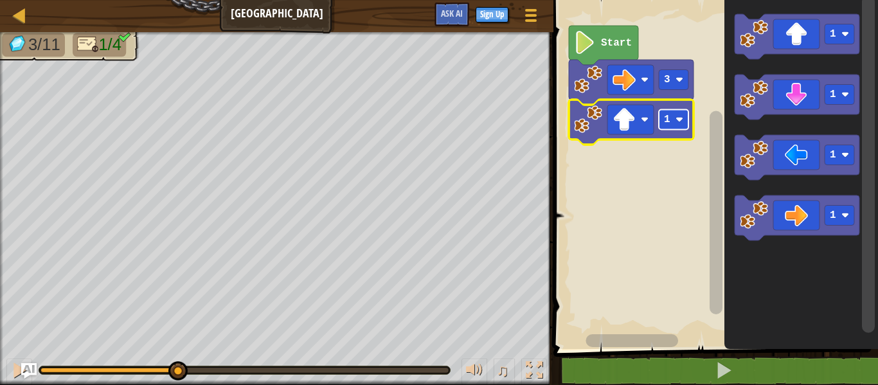
click at [671, 114] on rect "Blockly Workspace" at bounding box center [674, 120] width 30 height 20
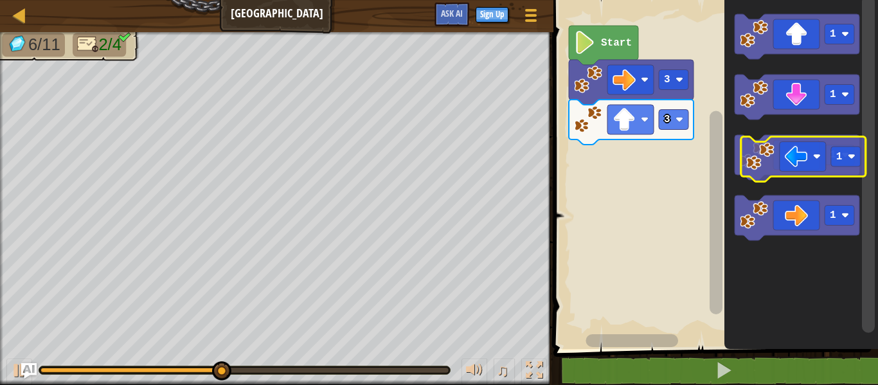
click at [798, 158] on icon "Blockly Workspace" at bounding box center [797, 157] width 125 height 45
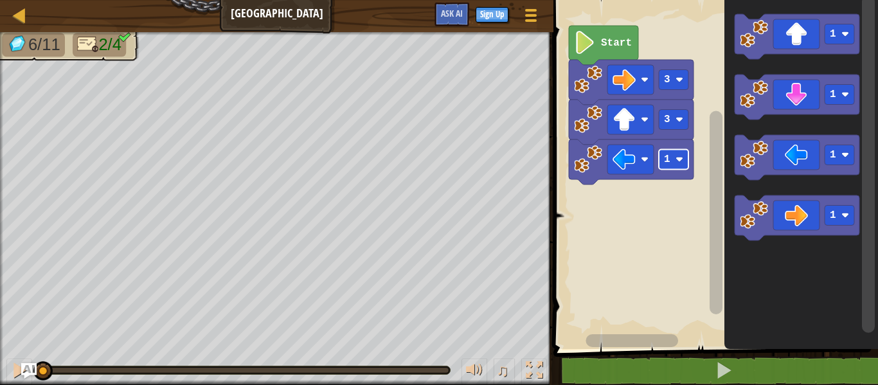
click at [666, 156] on text "1" at bounding box center [667, 160] width 6 height 12
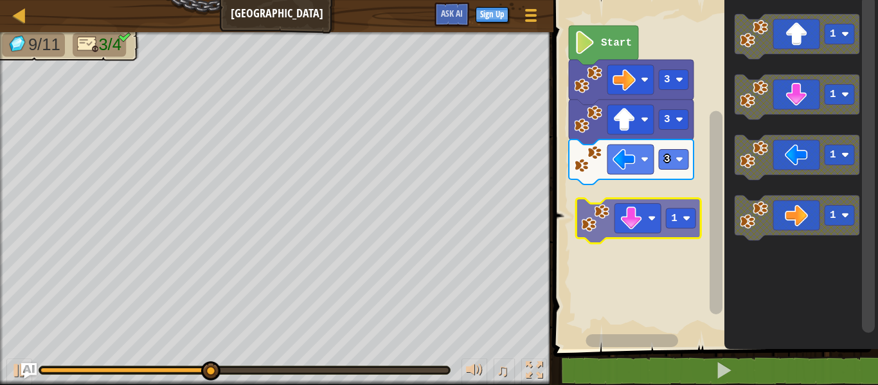
click at [631, 197] on div "Start 3 3 3 1 1 1 1 1" at bounding box center [714, 172] width 329 height 356
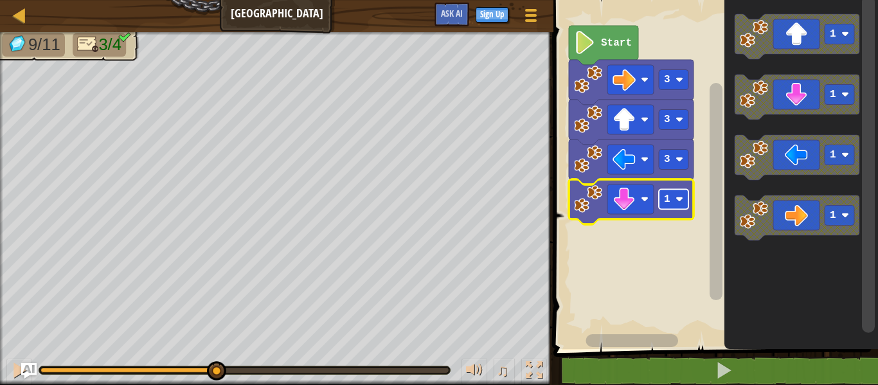
click at [669, 199] on text "1" at bounding box center [667, 200] width 6 height 12
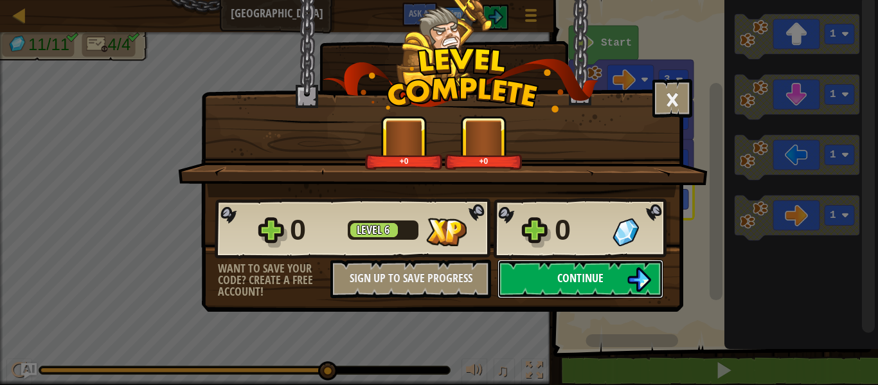
click at [592, 282] on span "Continue" at bounding box center [580, 278] width 46 height 16
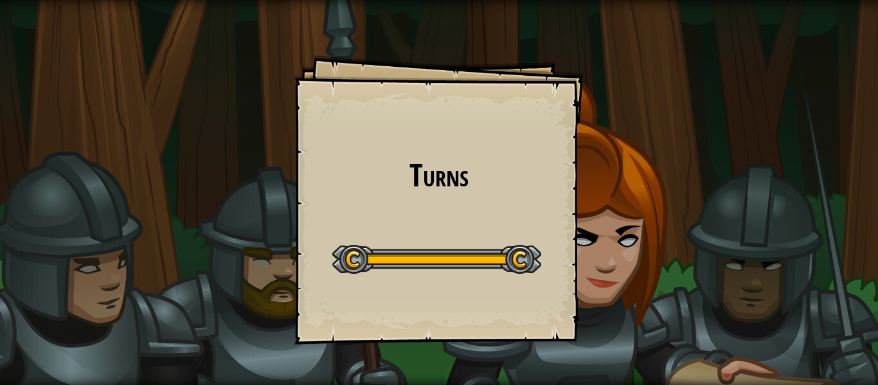
click at [592, 282] on div "Turns Goals Start Level Error loading from server. Try refreshing the page. You…" at bounding box center [439, 192] width 878 height 385
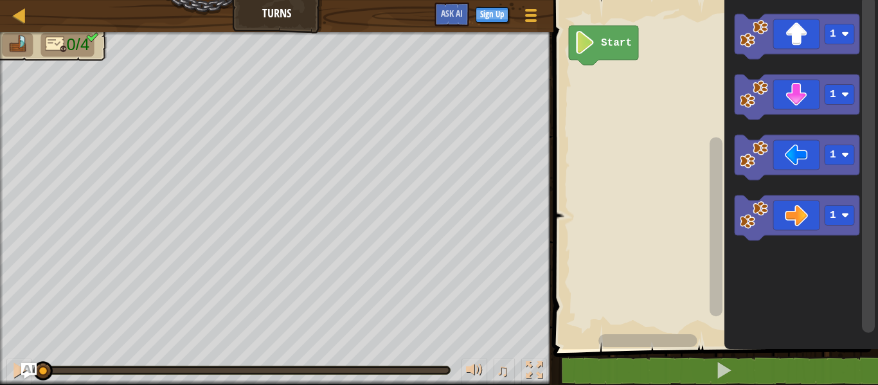
click at [554, 212] on rect "Blockly Workspace" at bounding box center [714, 172] width 329 height 356
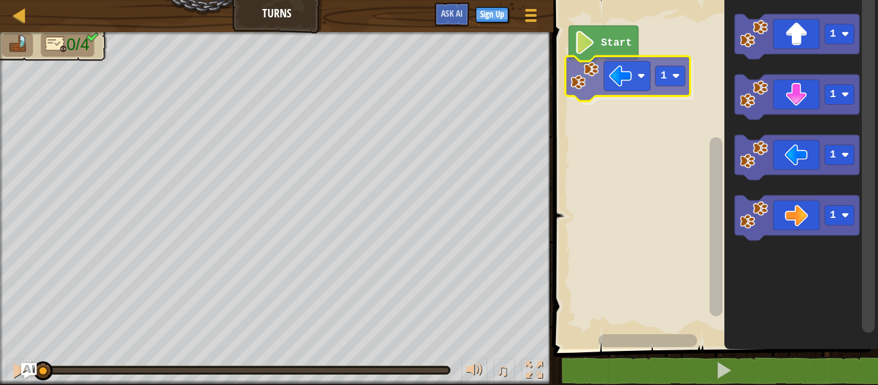
click at [626, 87] on div "Start 1 1 1 1 1 1" at bounding box center [714, 172] width 329 height 356
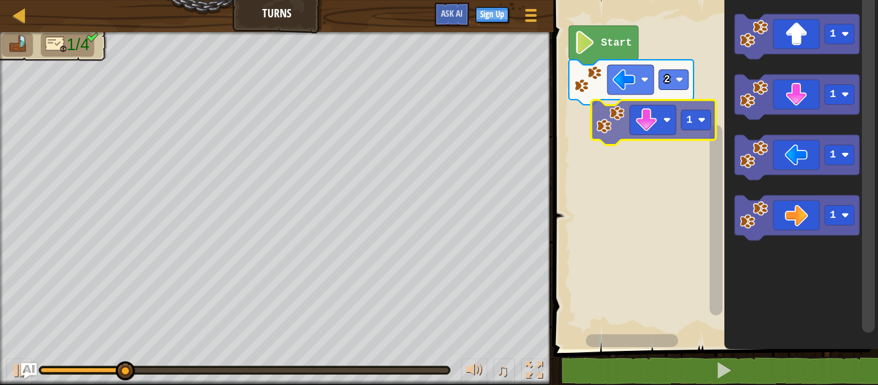
click at [657, 116] on div "Start 2 1 1 1 1 1" at bounding box center [714, 172] width 329 height 356
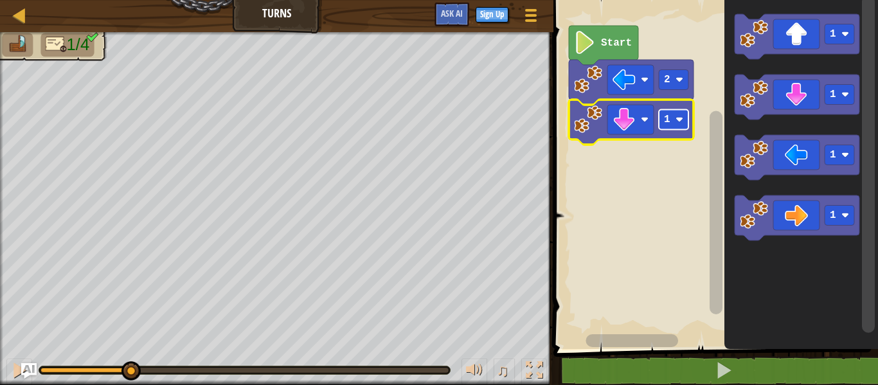
click at [671, 120] on rect "Blockly Workspace" at bounding box center [674, 120] width 30 height 20
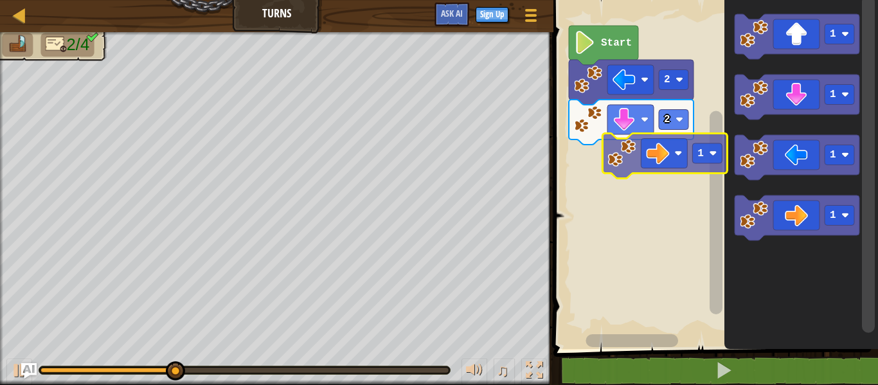
click at [675, 154] on div "Start 2 2 1 1 1 1 1" at bounding box center [714, 172] width 329 height 356
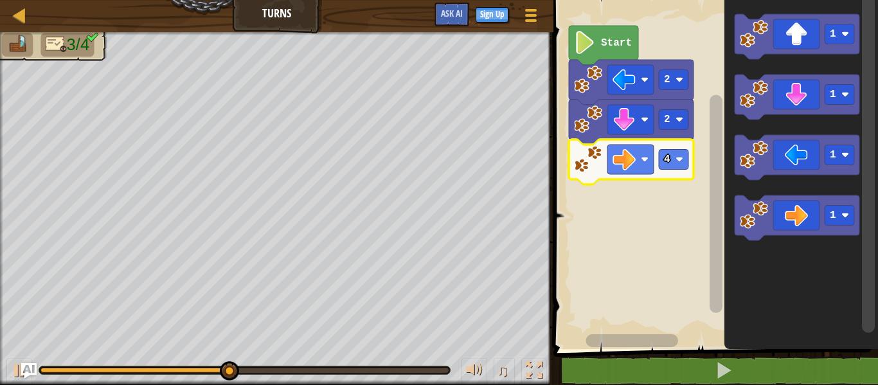
click at [792, 62] on icon "Blockly Workspace" at bounding box center [802, 172] width 154 height 356
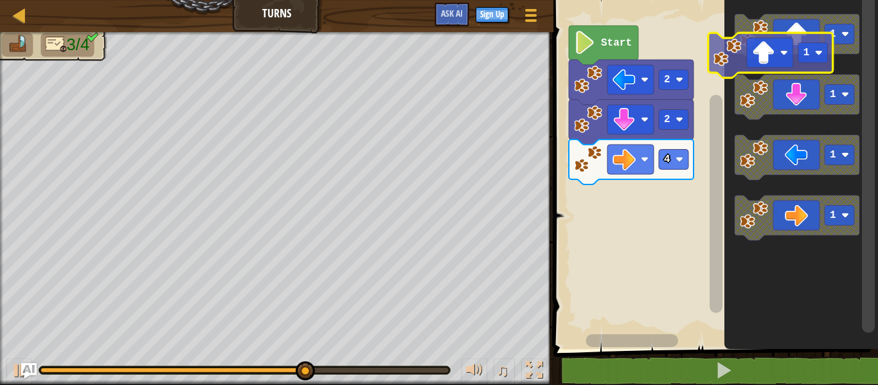
click at [811, 24] on icon "Blockly Workspace" at bounding box center [797, 36] width 125 height 45
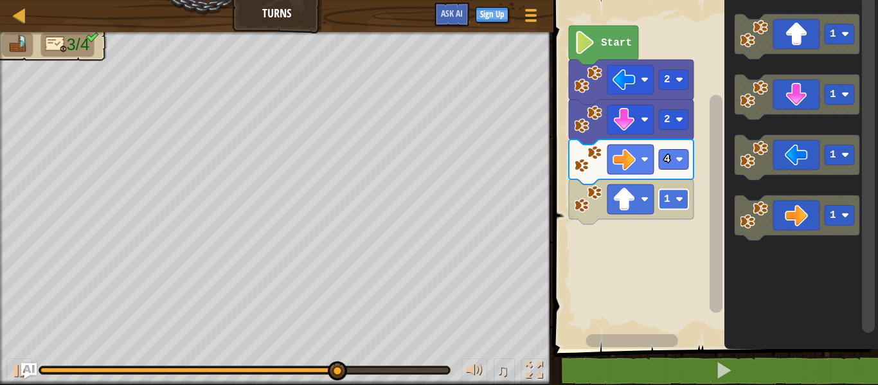
click at [677, 195] on rect "Blockly Workspace" at bounding box center [674, 200] width 30 height 20
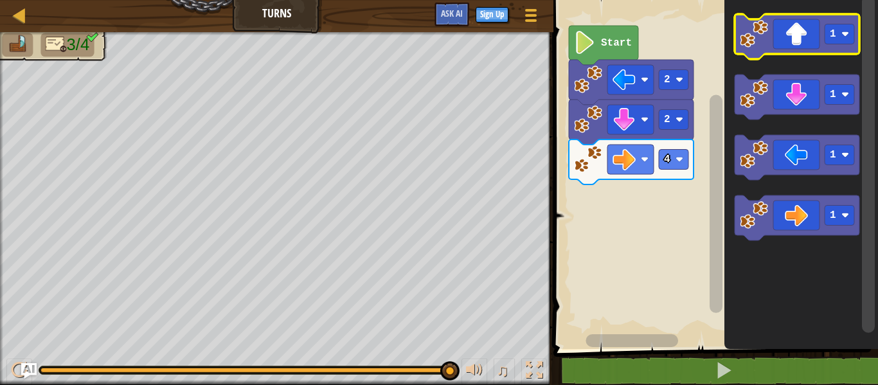
click at [806, 29] on icon "Blockly Workspace" at bounding box center [797, 36] width 125 height 45
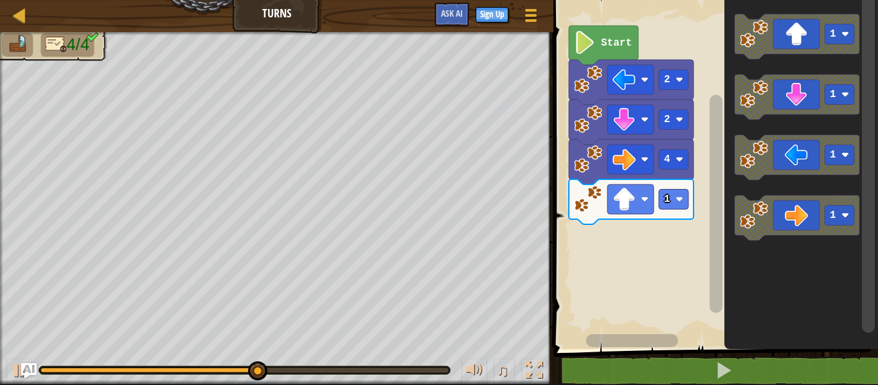
click at [674, 212] on icon "Blockly Workspace" at bounding box center [631, 201] width 125 height 45
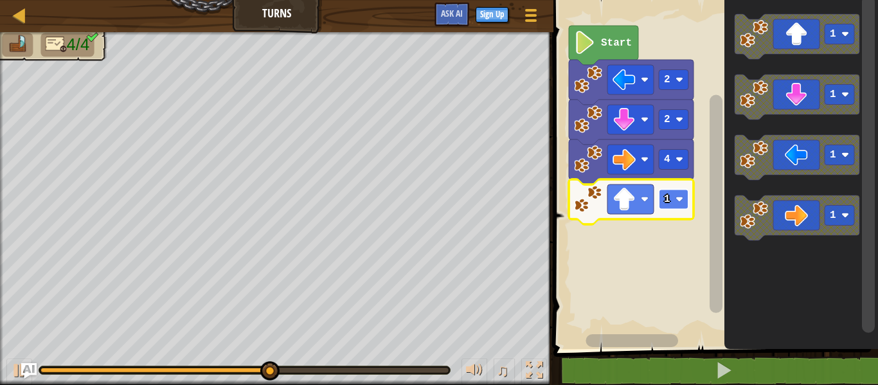
click at [675, 207] on rect "Blockly Workspace" at bounding box center [674, 200] width 30 height 20
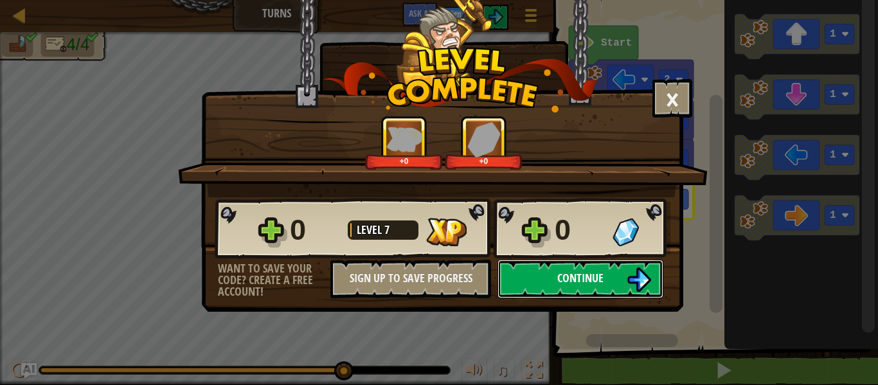
click at [544, 285] on button "Continue" at bounding box center [581, 279] width 166 height 39
